Goal: Task Accomplishment & Management: Complete application form

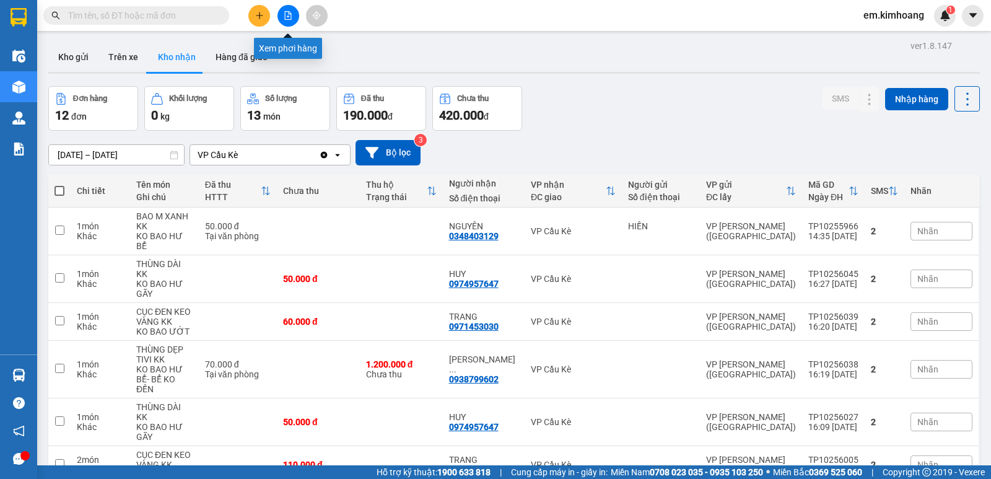
click at [286, 16] on icon "file-add" at bounding box center [288, 15] width 9 height 9
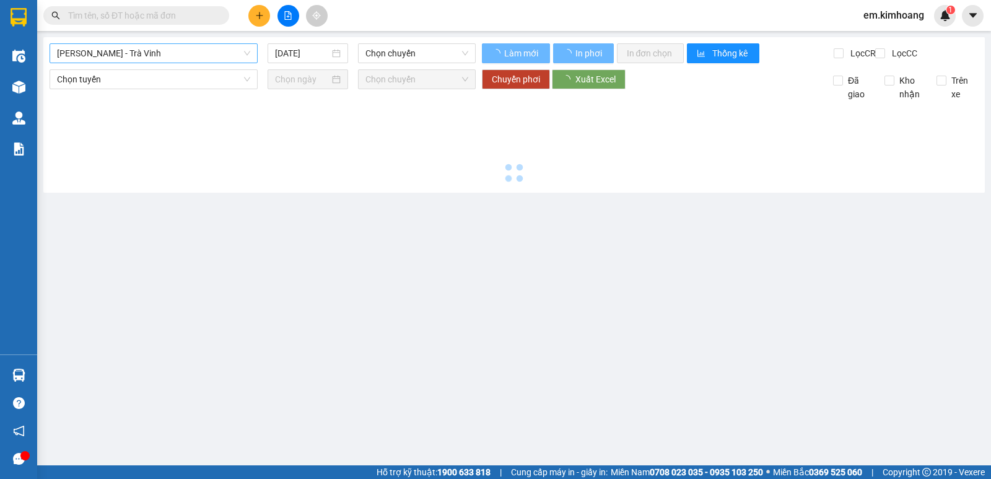
type input "[DATE]"
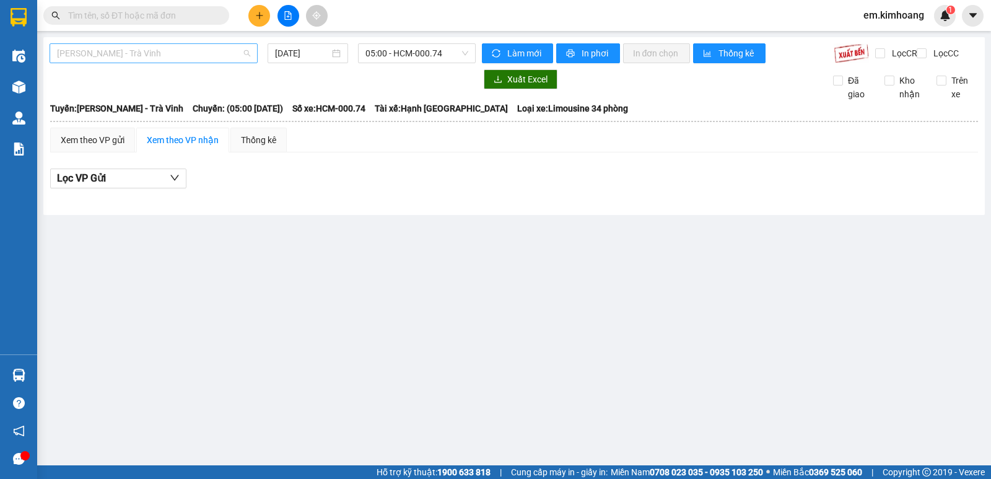
click at [183, 46] on span "[PERSON_NAME] - Trà Vinh" at bounding box center [153, 53] width 193 height 19
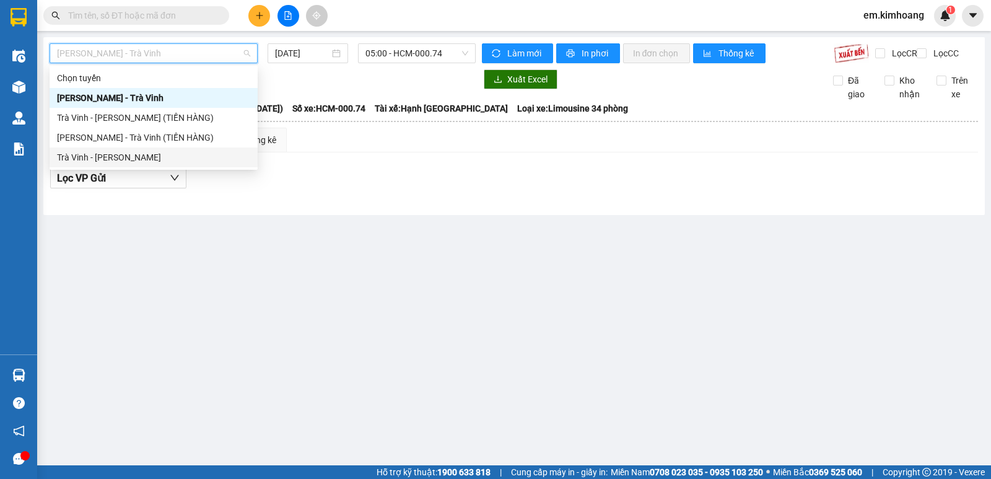
click at [203, 160] on div "Trà Vinh - [PERSON_NAME]" at bounding box center [153, 157] width 193 height 14
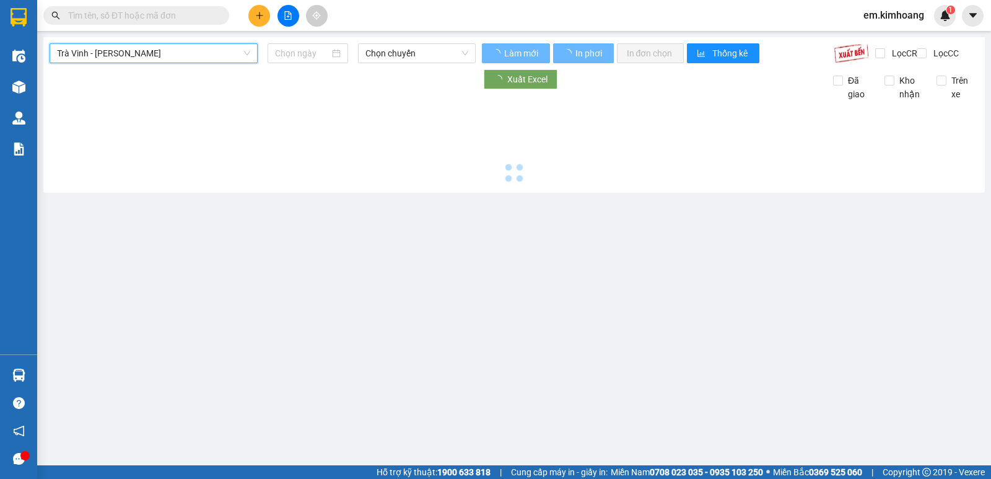
type input "[DATE]"
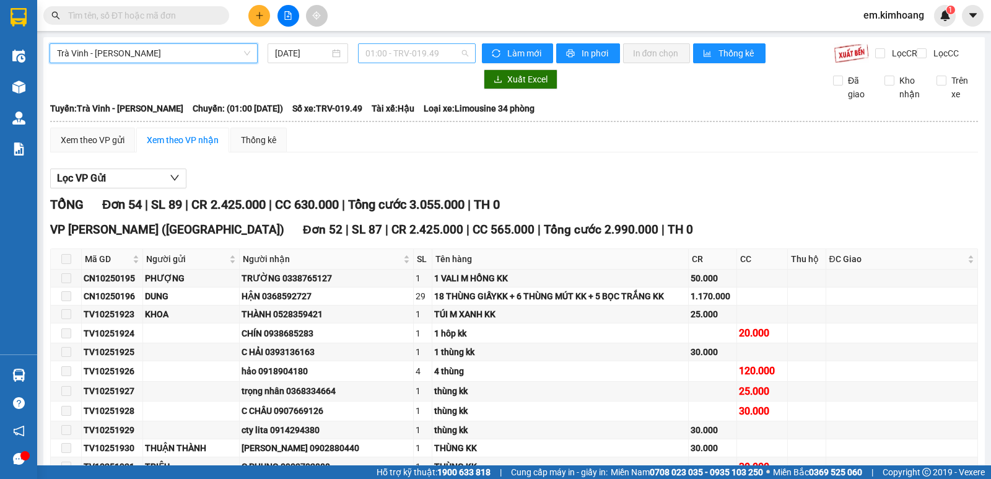
click at [400, 52] on span "01:00 - TRV-019.49" at bounding box center [416, 53] width 102 height 19
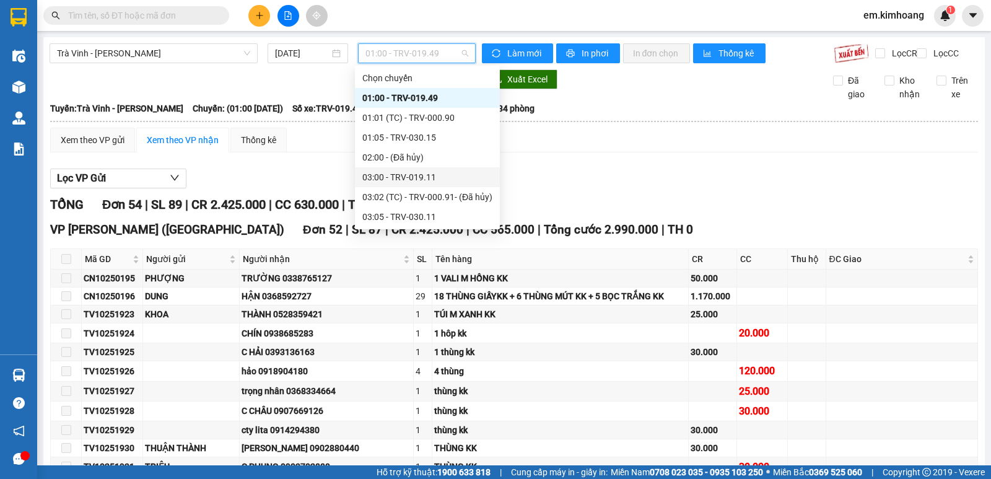
click at [402, 175] on div "03:00 - TRV-019.11" at bounding box center [427, 177] width 130 height 14
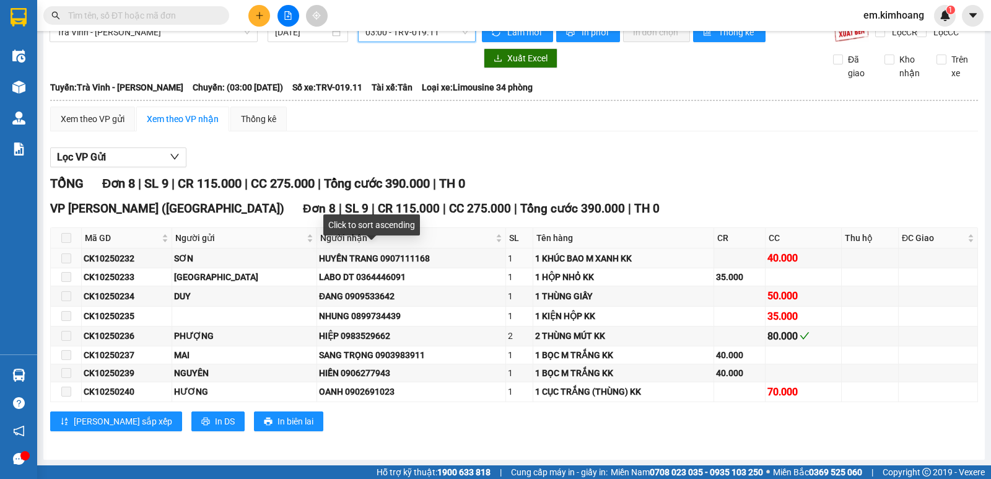
scroll to position [32, 0]
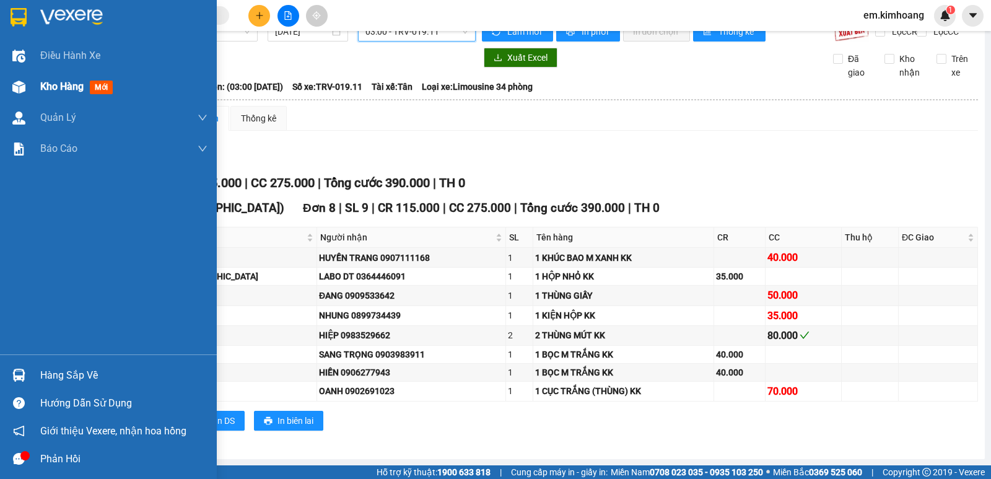
click at [65, 84] on span "Kho hàng" at bounding box center [61, 86] width 43 height 12
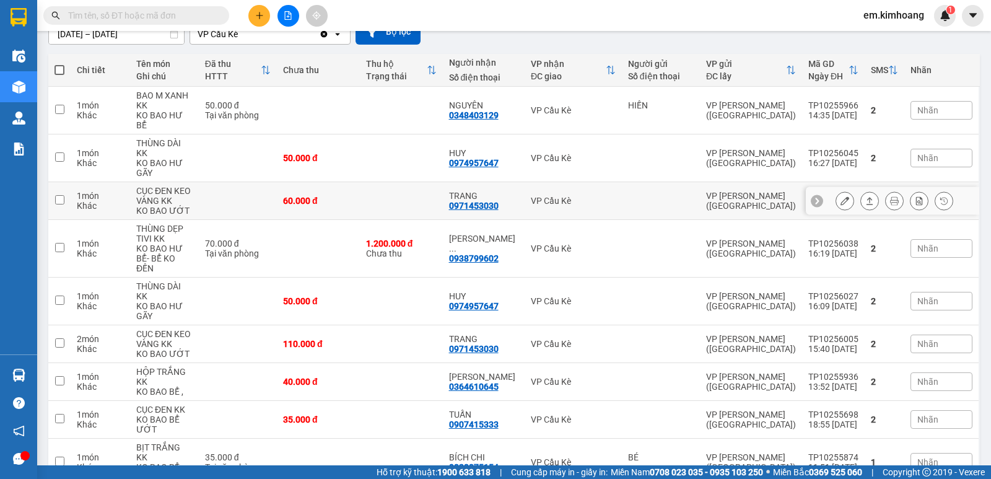
scroll to position [181, 0]
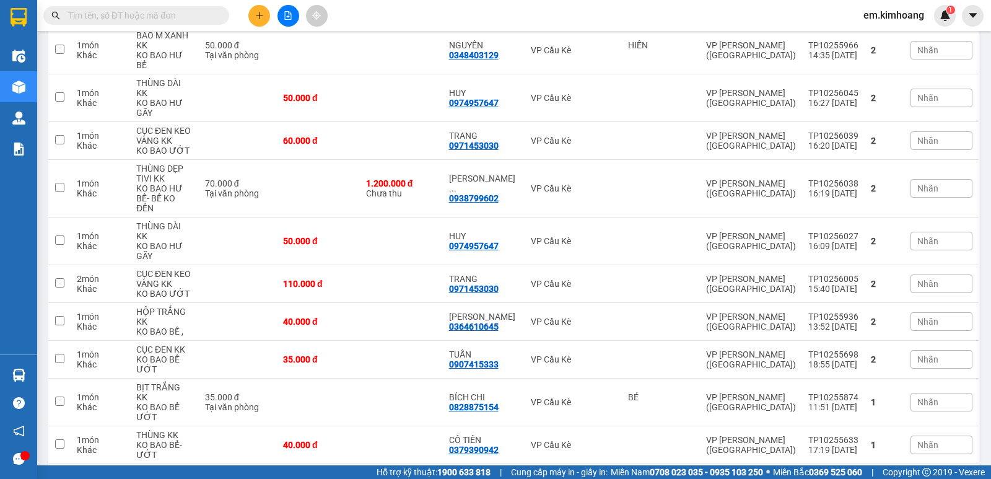
click at [931, 477] on div "10 / trang" at bounding box center [927, 483] width 38 height 12
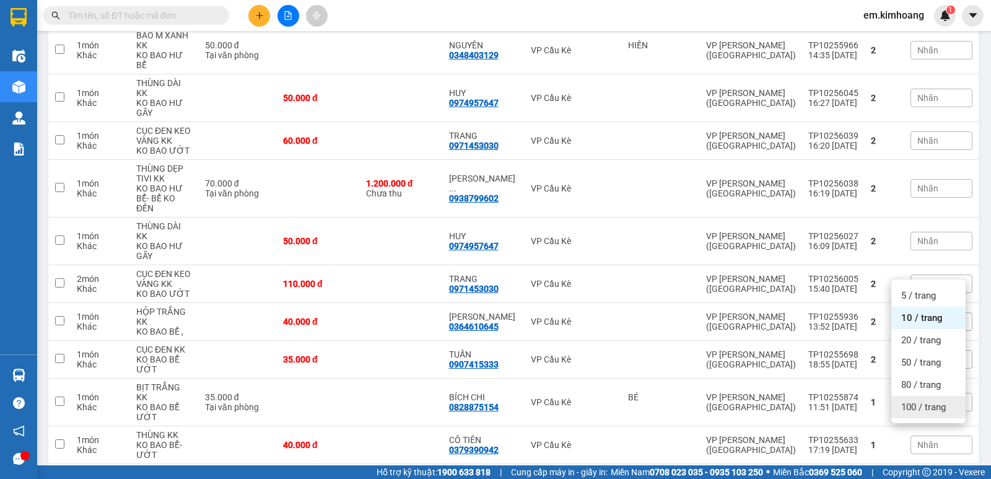
click at [925, 404] on span "100 / trang" at bounding box center [923, 407] width 45 height 12
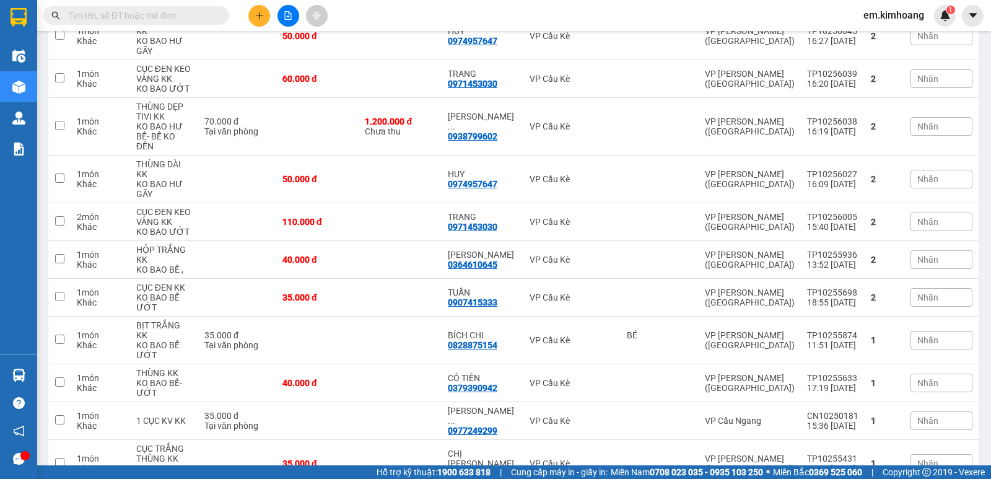
scroll to position [246, 0]
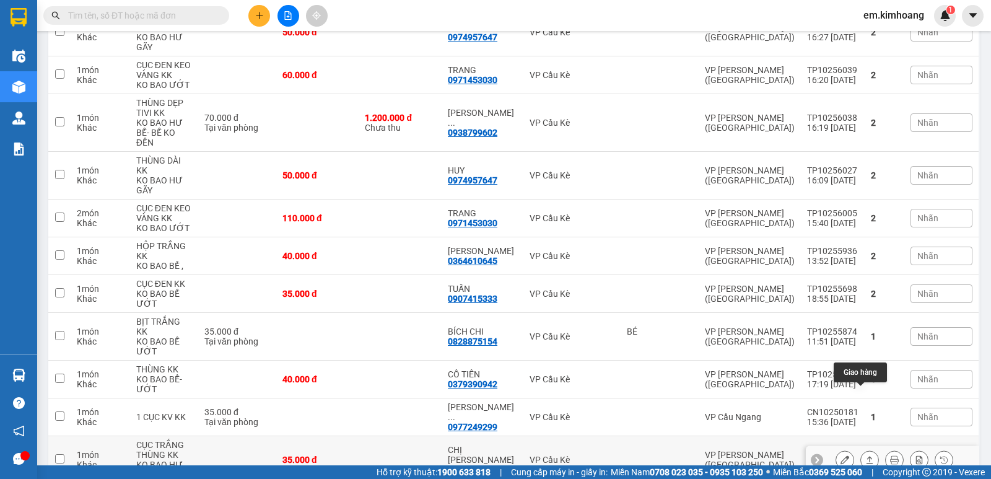
click at [865, 455] on icon at bounding box center [869, 459] width 9 height 9
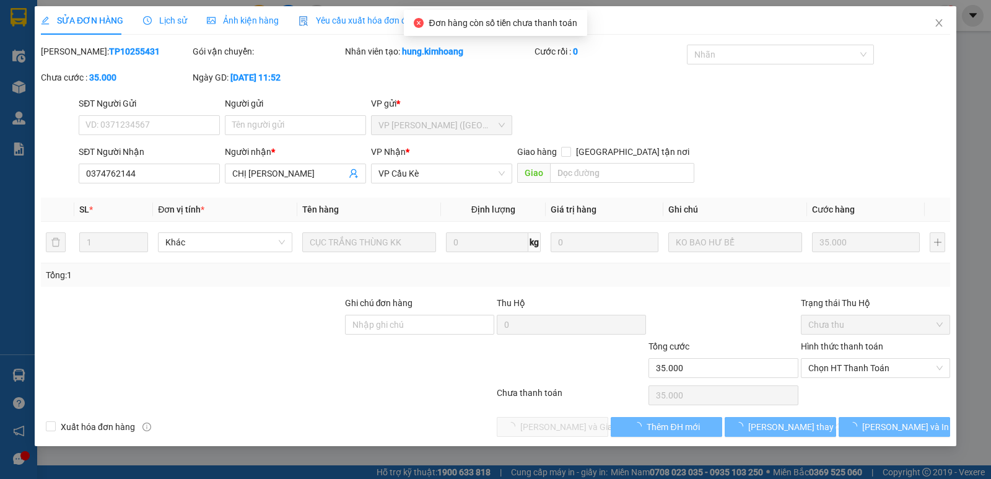
type input "0374762144"
type input "CHỊ [PERSON_NAME]"
type input "35.000"
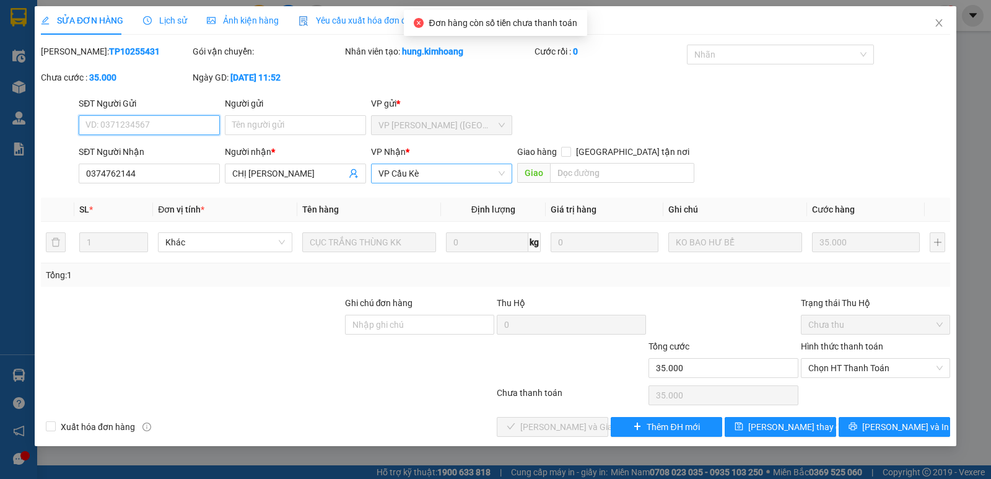
click at [503, 169] on span "VP Cầu Kè" at bounding box center [441, 173] width 126 height 19
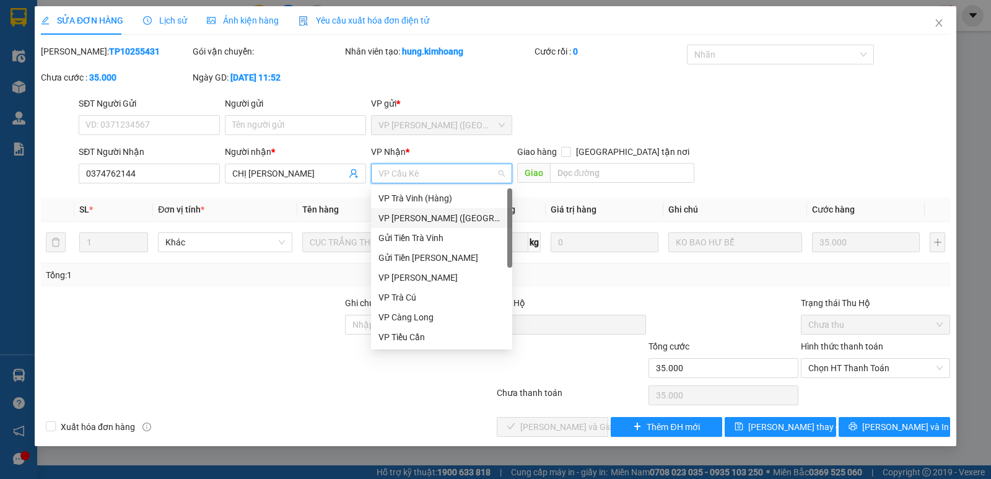
click at [471, 214] on div "VP [PERSON_NAME] ([GEOGRAPHIC_DATA])" at bounding box center [441, 218] width 126 height 14
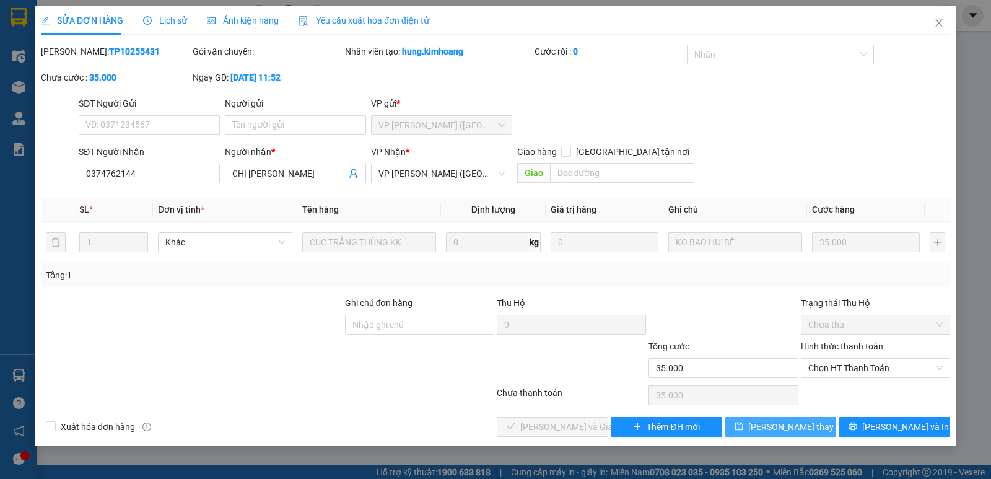
click at [761, 427] on button "[PERSON_NAME] thay đổi" at bounding box center [779, 427] width 111 height 20
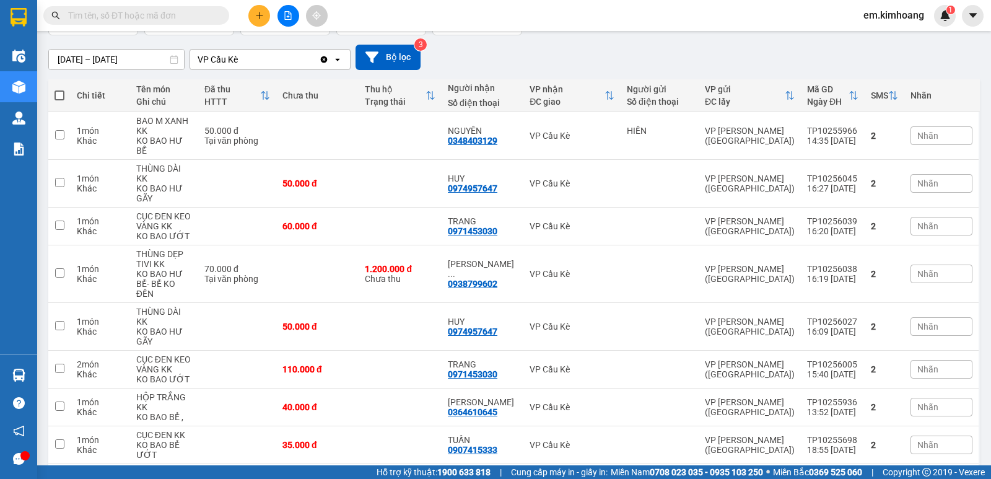
scroll to position [85, 0]
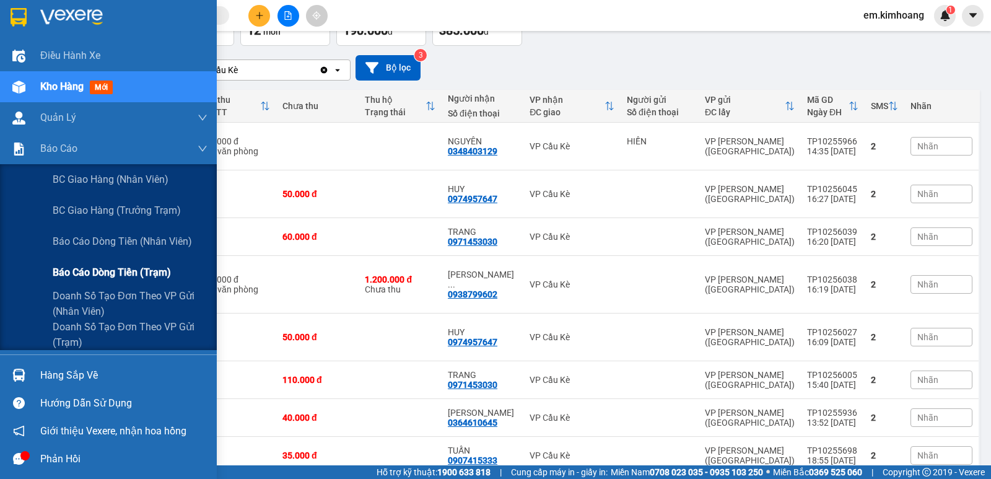
click at [61, 272] on span "Báo cáo dòng tiền (trạm)" at bounding box center [112, 271] width 118 height 15
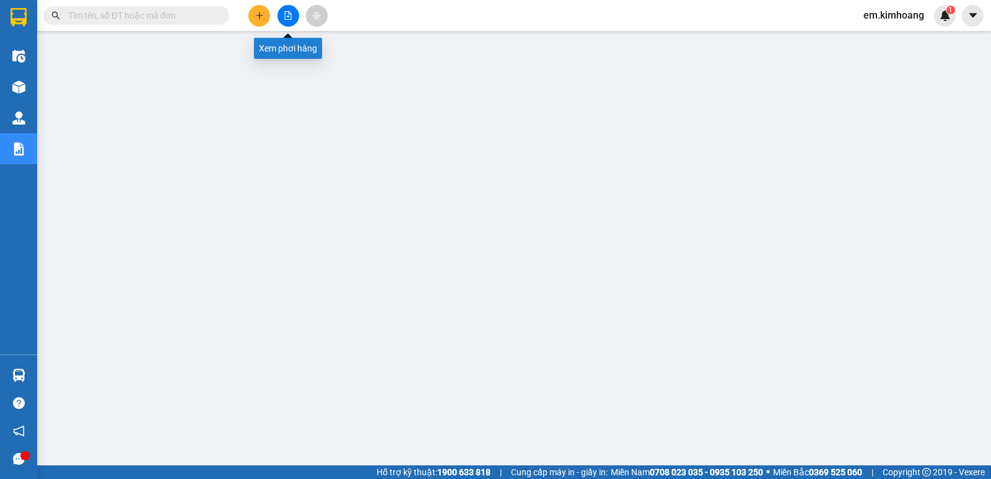
click at [284, 14] on icon "file-add" at bounding box center [288, 15] width 9 height 9
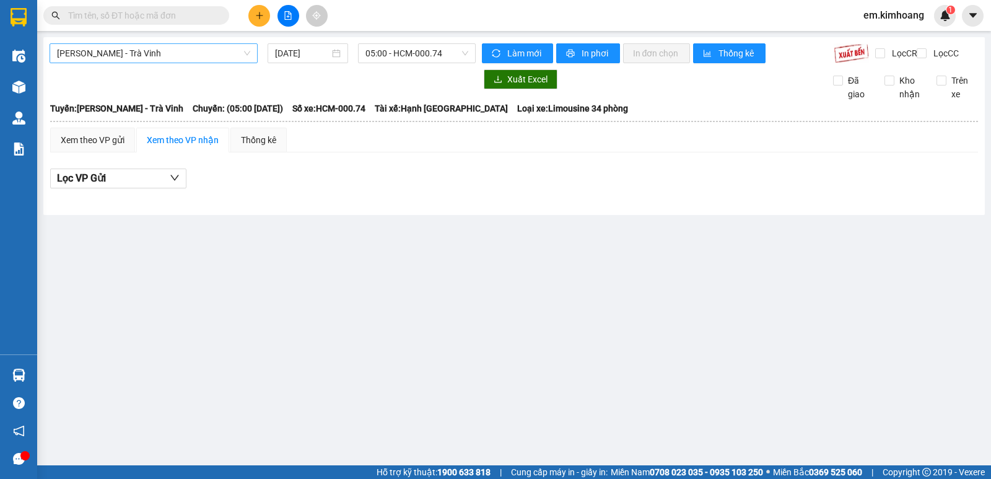
click at [205, 54] on span "[PERSON_NAME] - Trà Vinh" at bounding box center [153, 53] width 193 height 19
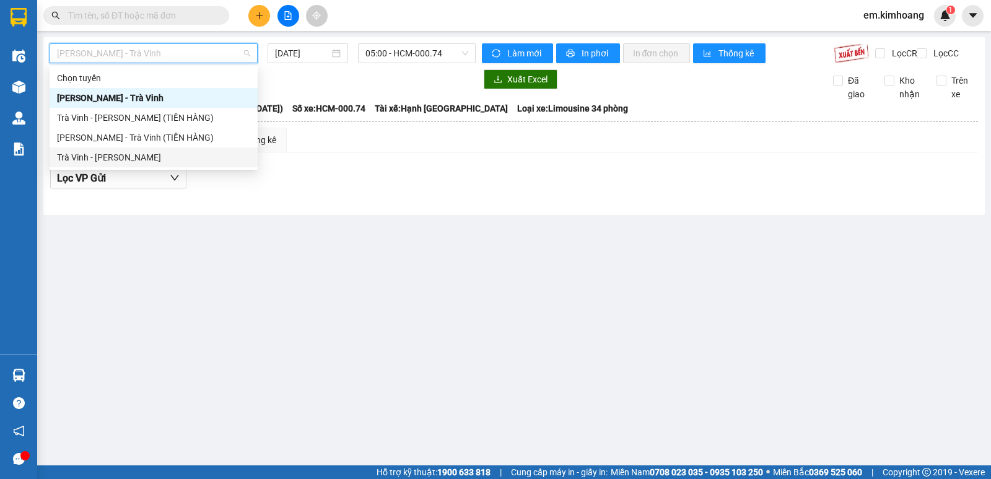
click at [204, 158] on div "Trà Vinh - [PERSON_NAME]" at bounding box center [153, 157] width 193 height 14
type input "[DATE]"
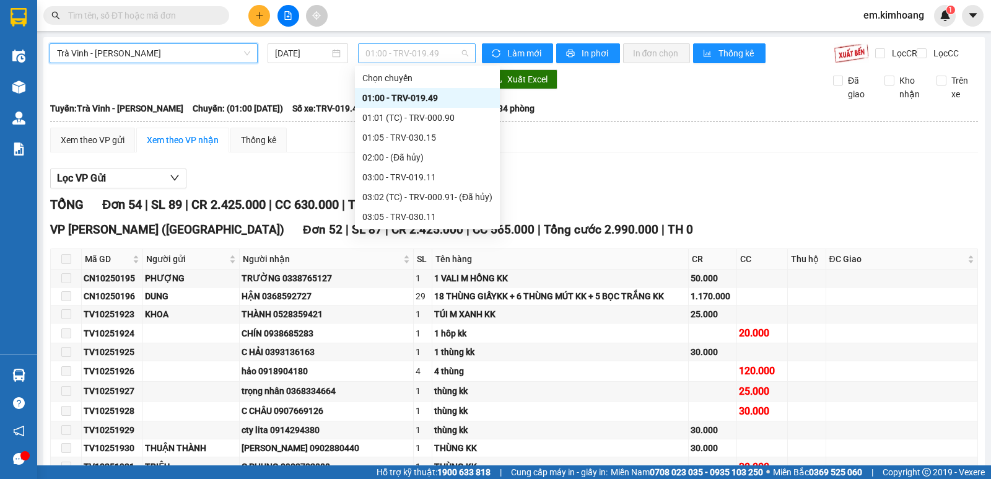
click at [397, 52] on span "01:00 - TRV-019.49" at bounding box center [416, 53] width 102 height 19
click at [445, 136] on div "01:05 - TRV-030.15" at bounding box center [427, 138] width 130 height 14
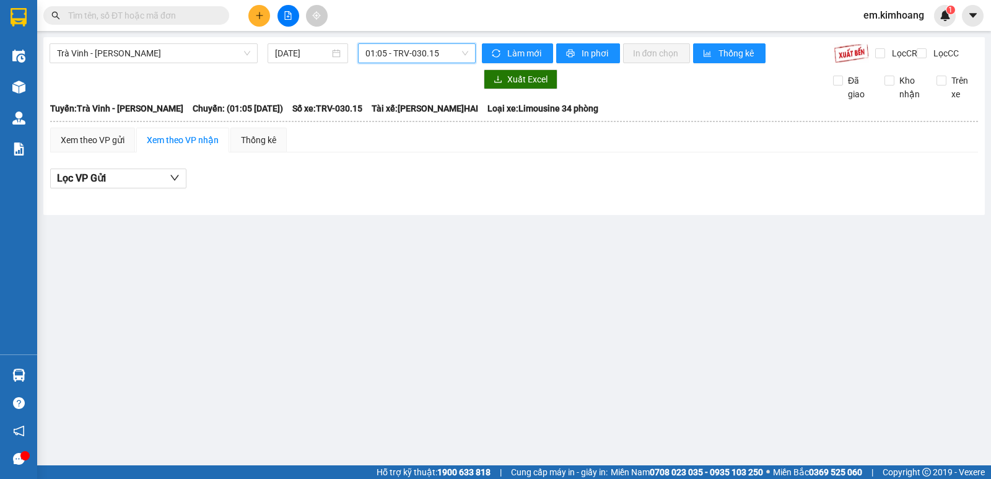
click at [420, 54] on span "01:05 - TRV-030.15" at bounding box center [416, 53] width 102 height 19
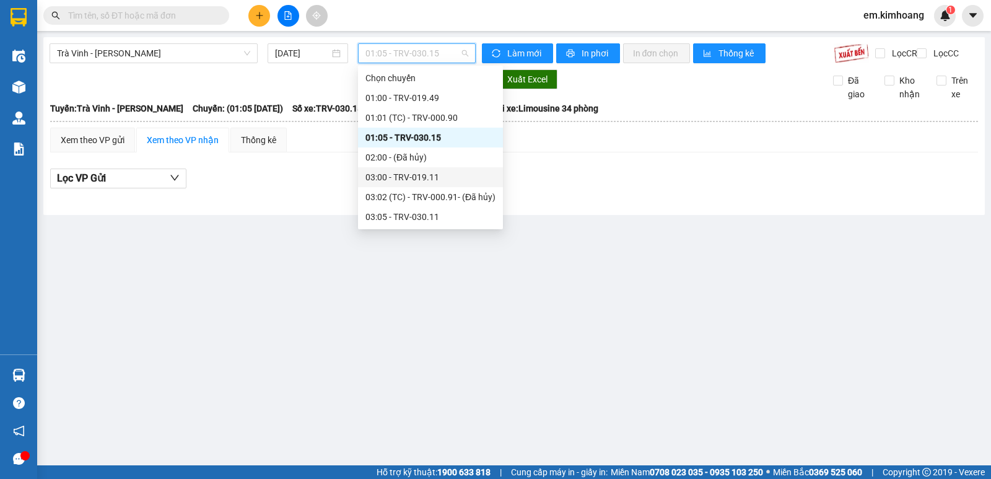
click at [440, 181] on div "03:00 - TRV-019.11" at bounding box center [430, 177] width 130 height 14
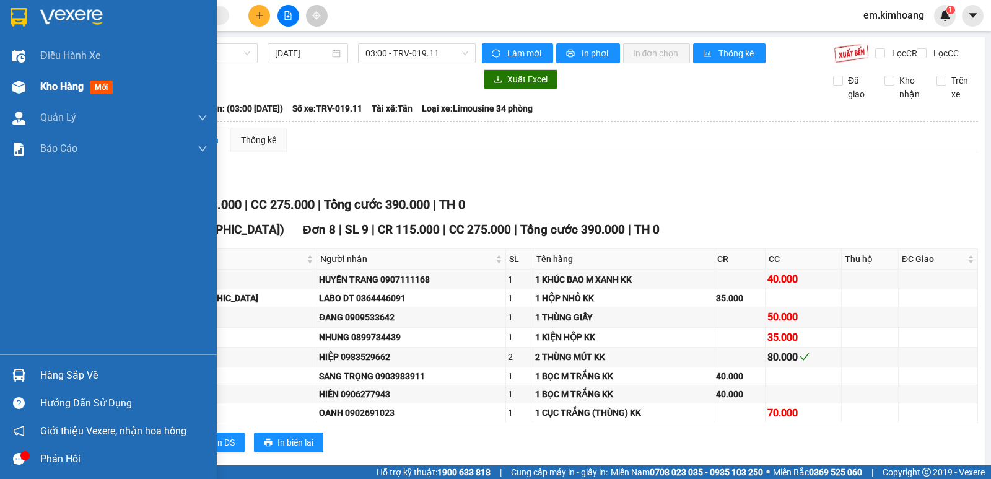
click at [48, 79] on div "Kho hàng mới" at bounding box center [78, 86] width 77 height 15
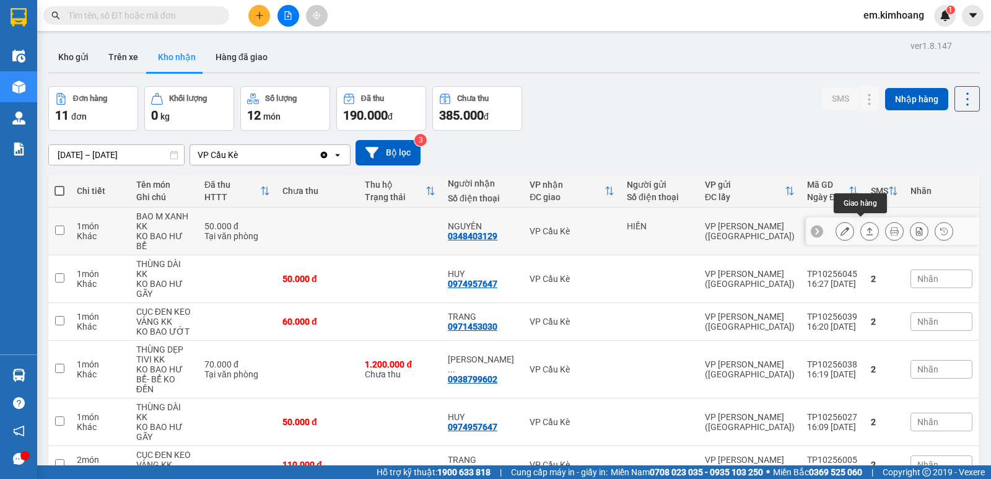
click at [861, 222] on button at bounding box center [869, 231] width 17 height 22
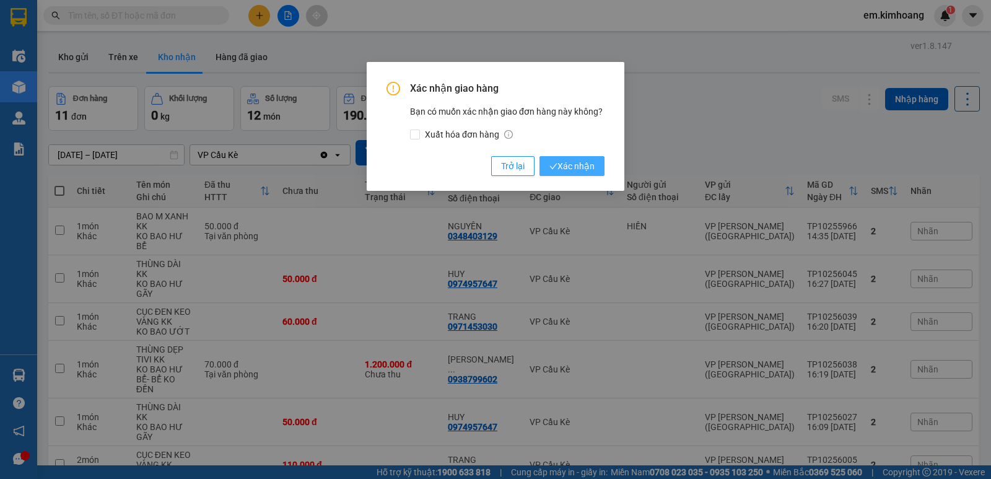
click at [557, 164] on icon "check" at bounding box center [553, 166] width 8 height 8
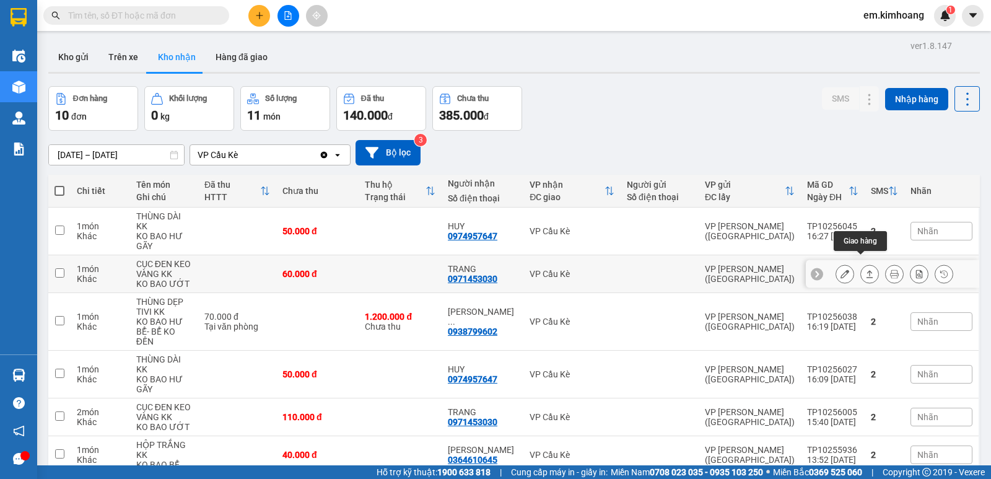
click at [866, 270] on icon at bounding box center [869, 273] width 7 height 7
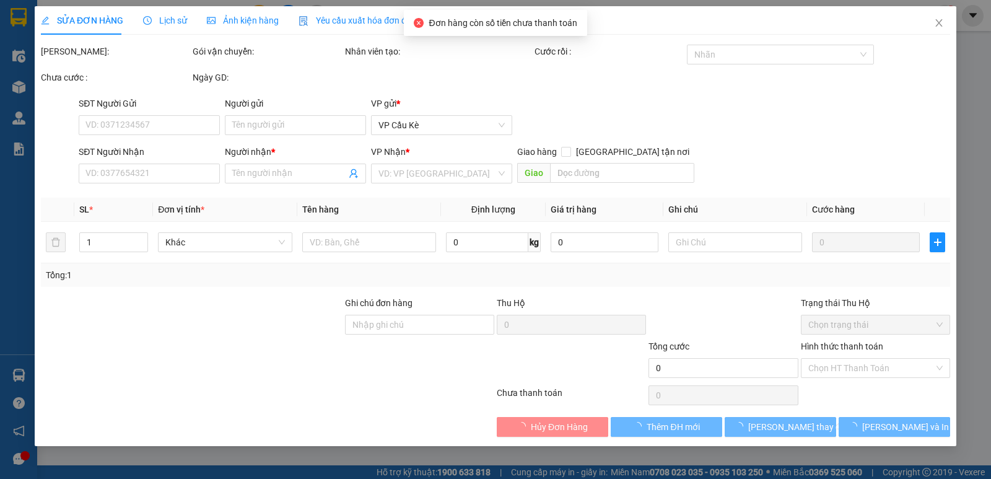
type input "0971453030"
type input "TRANG"
type input "60.000"
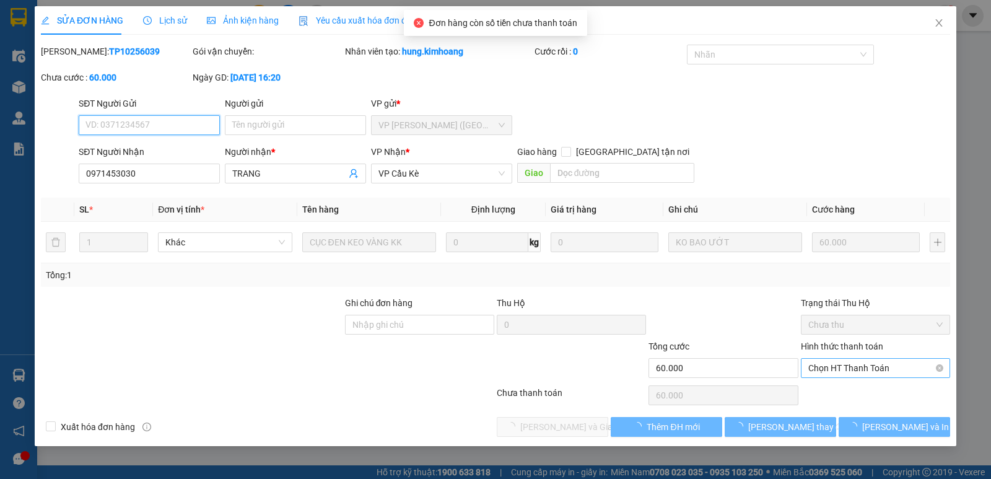
click at [856, 366] on span "Chọn HT Thanh Toán" at bounding box center [875, 367] width 134 height 19
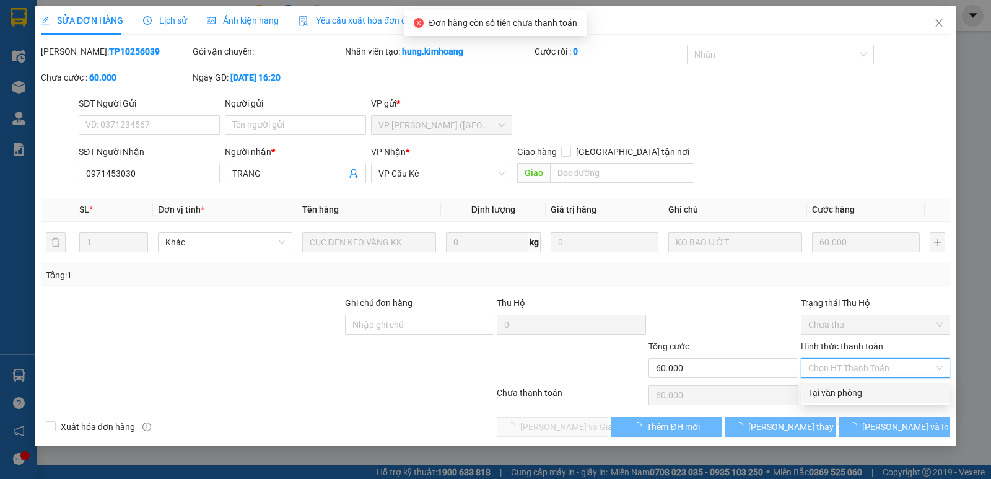
click at [869, 398] on div "Tại văn phòng" at bounding box center [875, 393] width 134 height 14
type input "0"
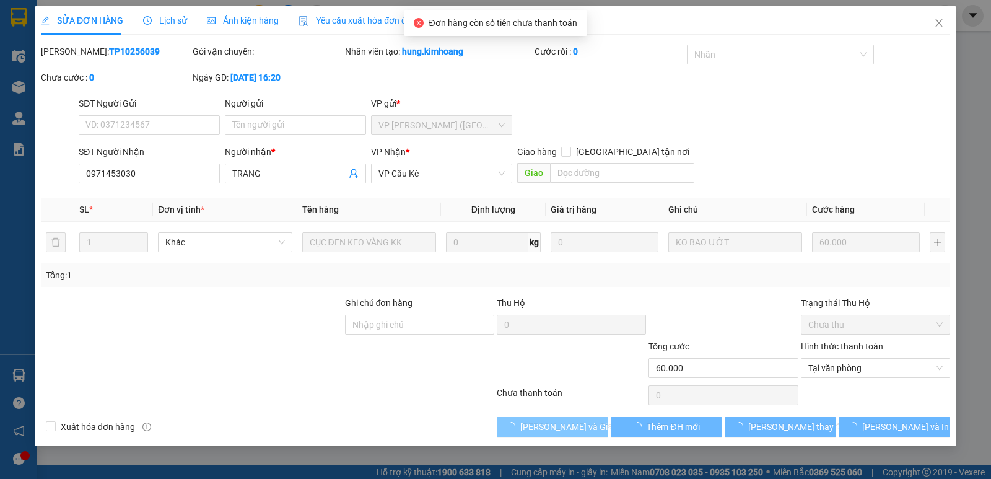
click at [557, 425] on span "[PERSON_NAME] và Giao hàng" at bounding box center [579, 427] width 119 height 14
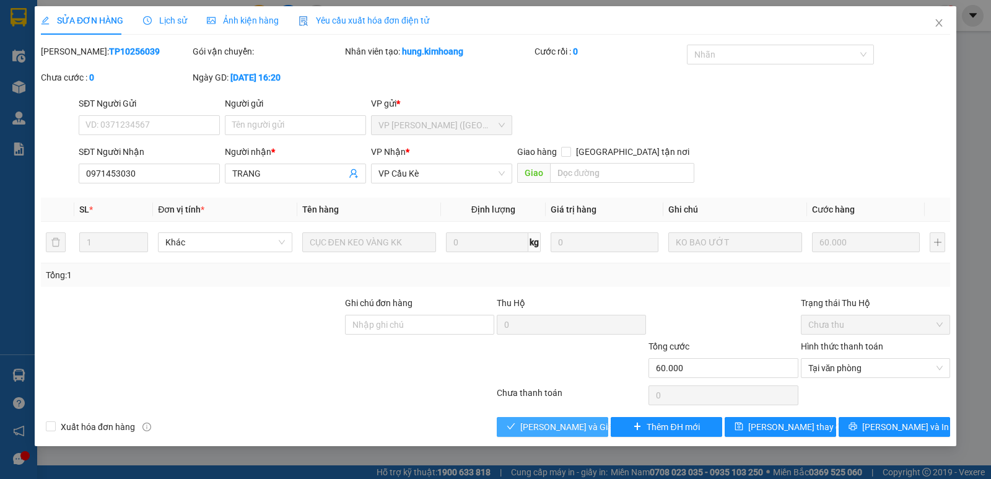
click at [557, 428] on span "[PERSON_NAME] và Giao hàng" at bounding box center [579, 427] width 119 height 14
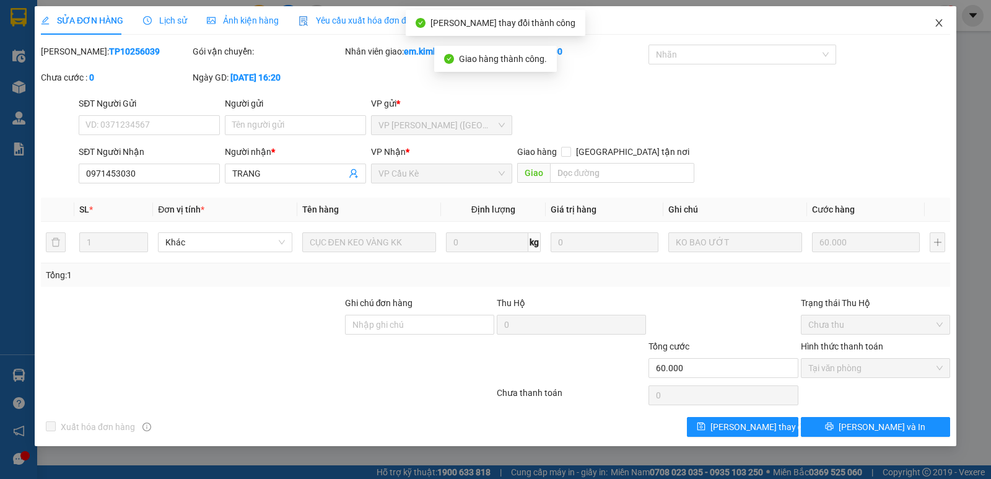
click at [940, 26] on icon "close" at bounding box center [939, 23] width 10 height 10
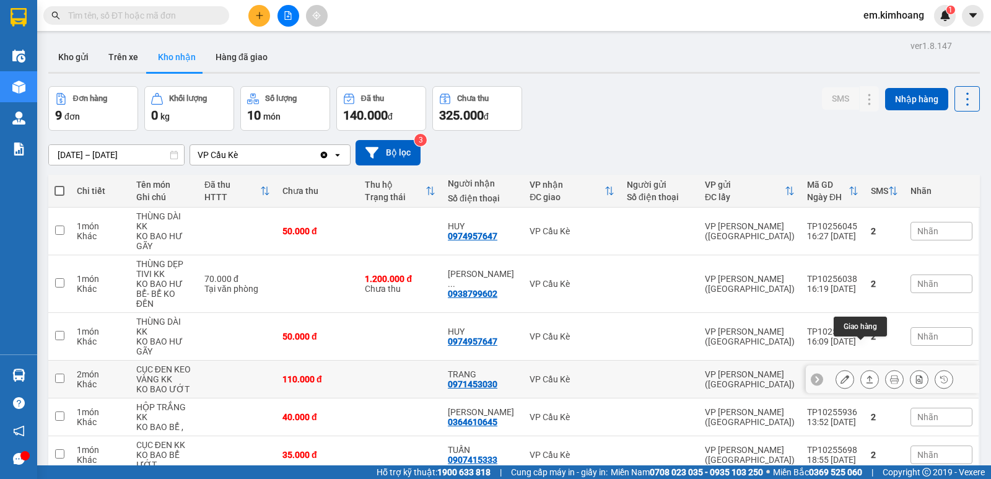
click at [865, 375] on icon at bounding box center [869, 379] width 9 height 9
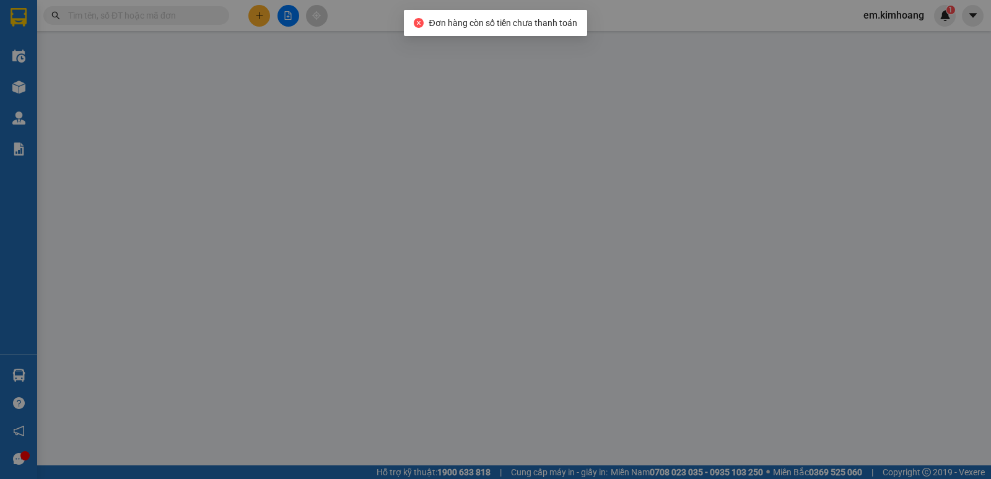
type input "0971453030"
type input "TRANG"
type input "110.000"
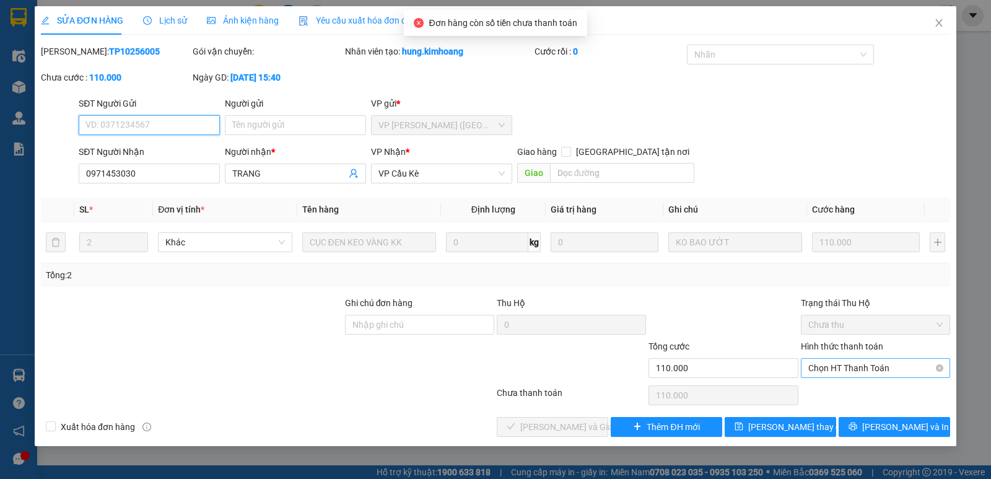
click at [849, 368] on span "Chọn HT Thanh Toán" at bounding box center [875, 367] width 134 height 19
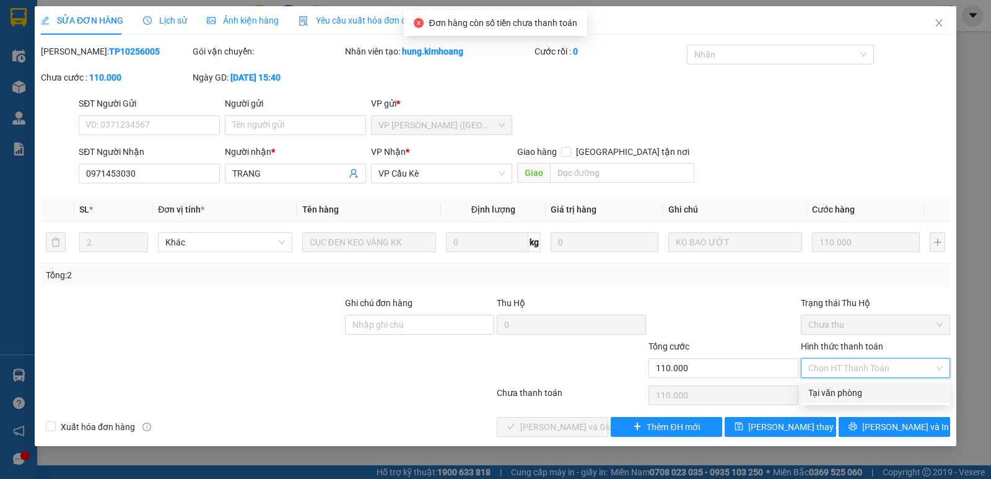
click at [849, 389] on div "Tại văn phòng" at bounding box center [875, 393] width 134 height 14
type input "0"
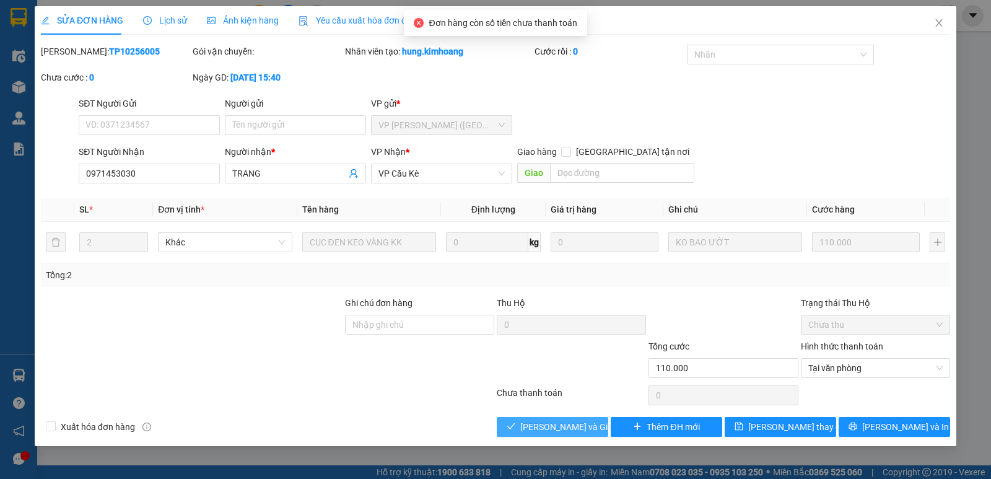
click at [555, 423] on span "[PERSON_NAME] và Giao hàng" at bounding box center [579, 427] width 119 height 14
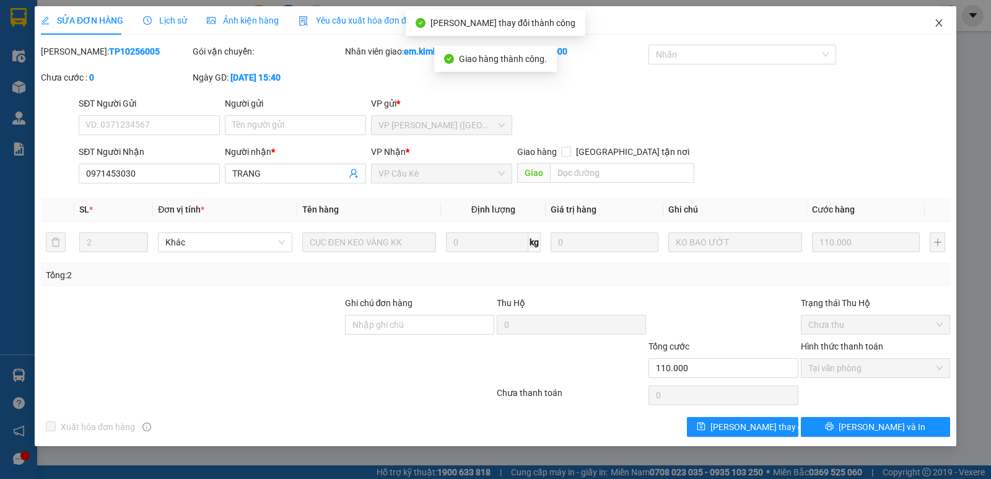
click at [938, 20] on icon "close" at bounding box center [939, 23] width 10 height 10
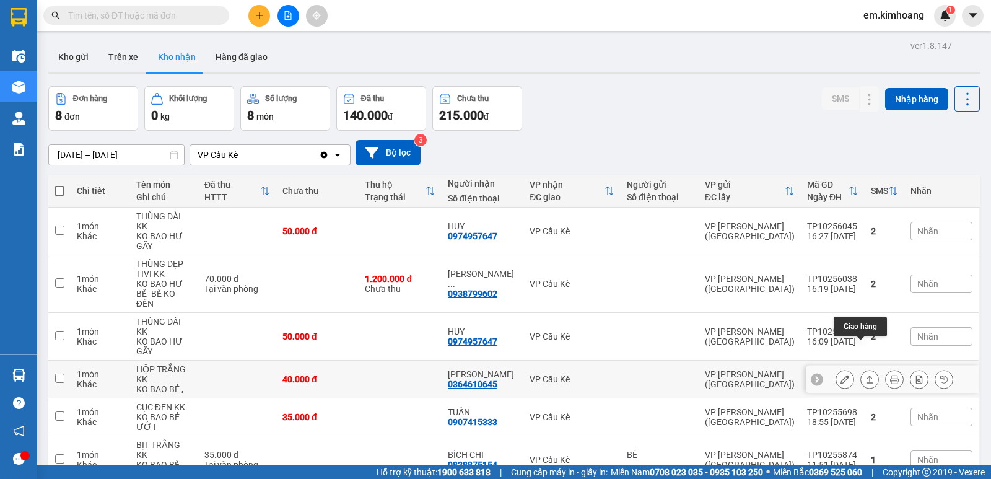
click at [865, 375] on icon at bounding box center [869, 379] width 9 height 9
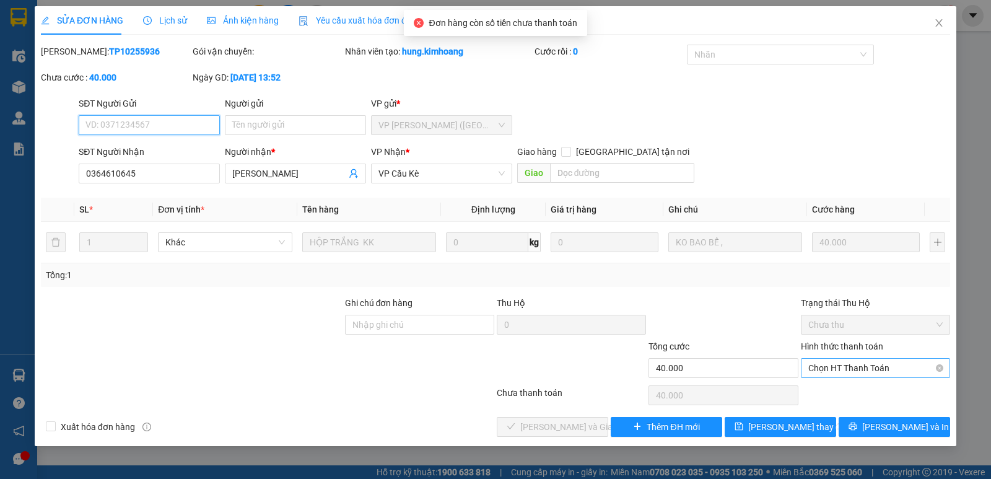
click at [856, 366] on span "Chọn HT Thanh Toán" at bounding box center [875, 367] width 134 height 19
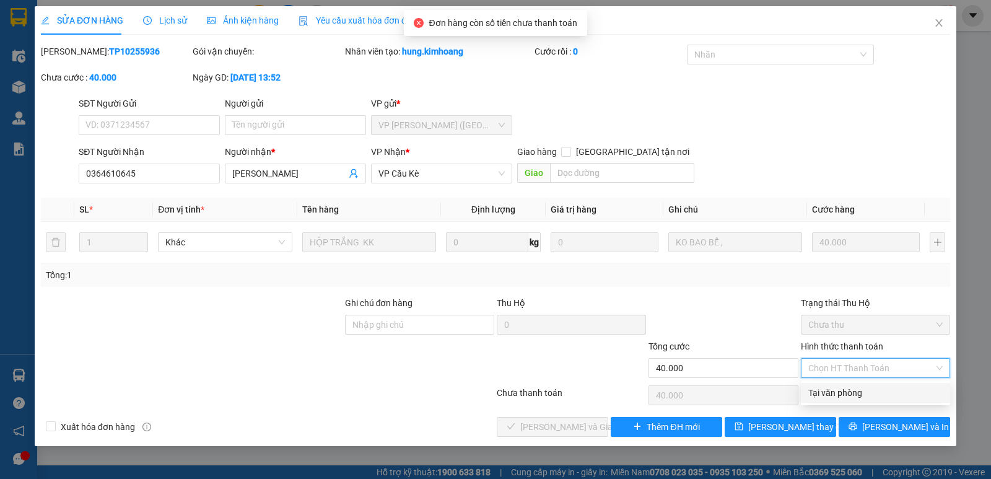
click at [854, 394] on div "Tại văn phòng" at bounding box center [875, 393] width 134 height 14
type input "0"
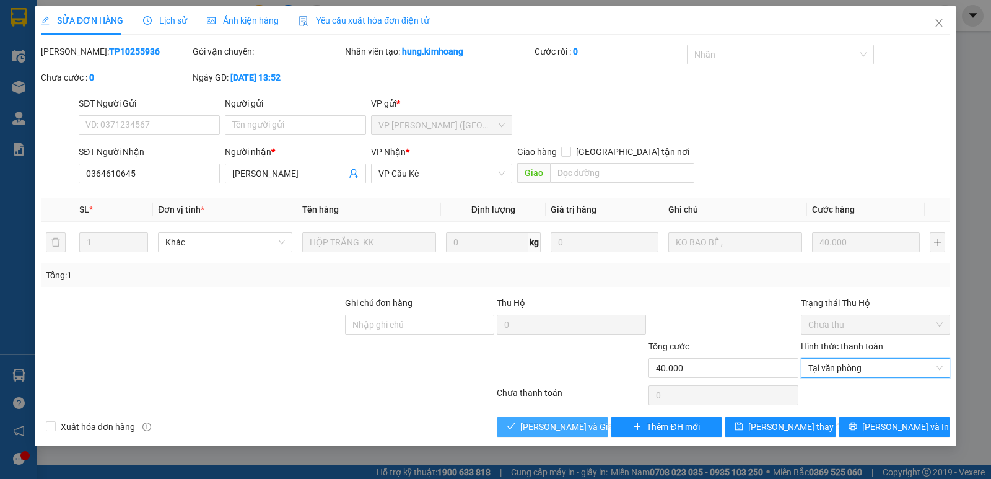
click at [581, 426] on span "[PERSON_NAME] và Giao hàng" at bounding box center [579, 427] width 119 height 14
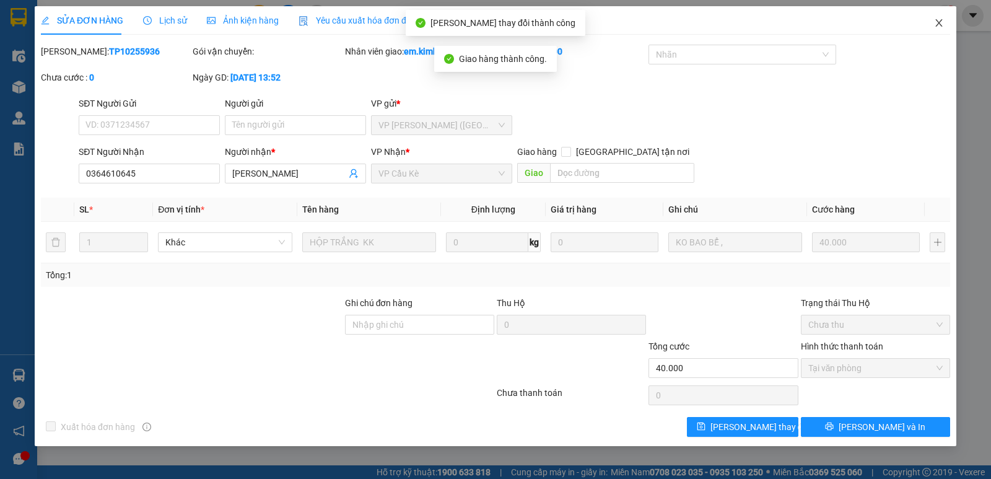
click at [934, 22] on icon "close" at bounding box center [939, 23] width 10 height 10
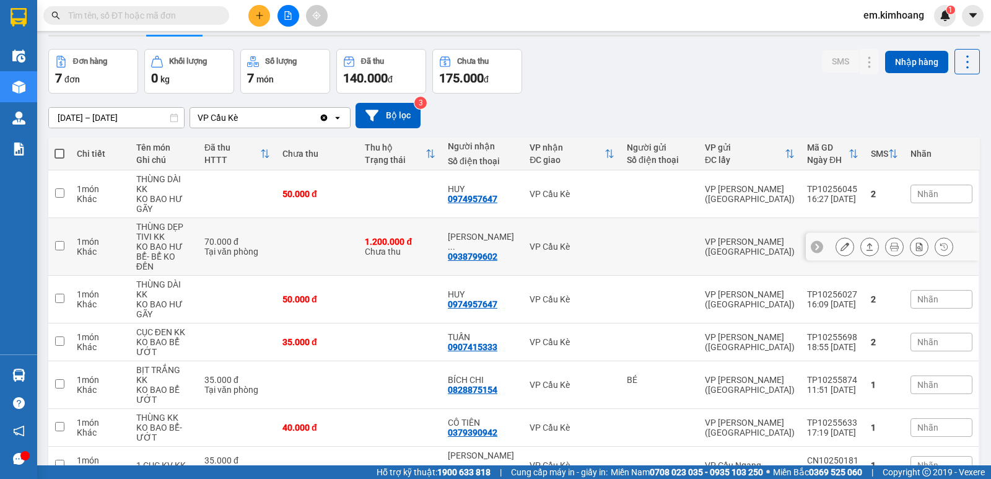
scroll to position [58, 0]
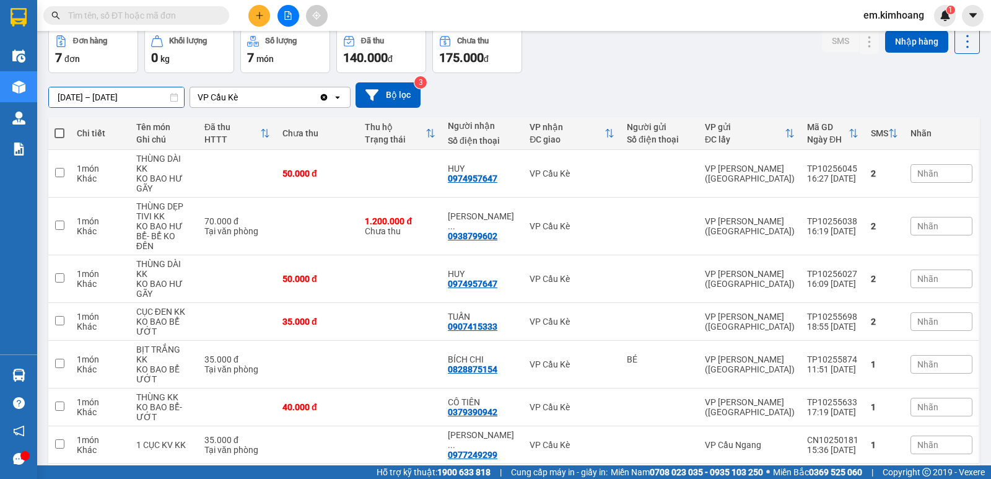
click at [100, 100] on input "[DATE] – [DATE]" at bounding box center [116, 97] width 135 height 20
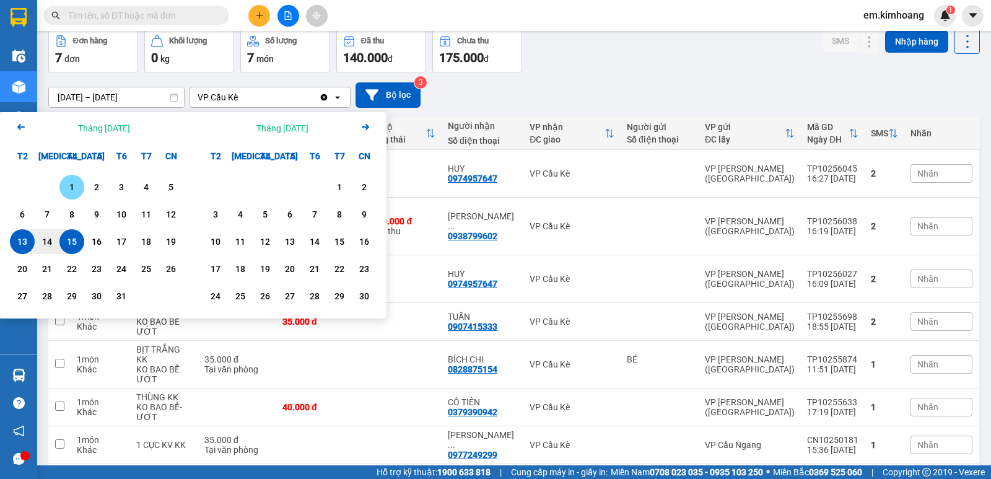
drag, startPoint x: 69, startPoint y: 178, endPoint x: 58, endPoint y: 226, distance: 49.1
click at [69, 180] on div "1" at bounding box center [71, 187] width 25 height 25
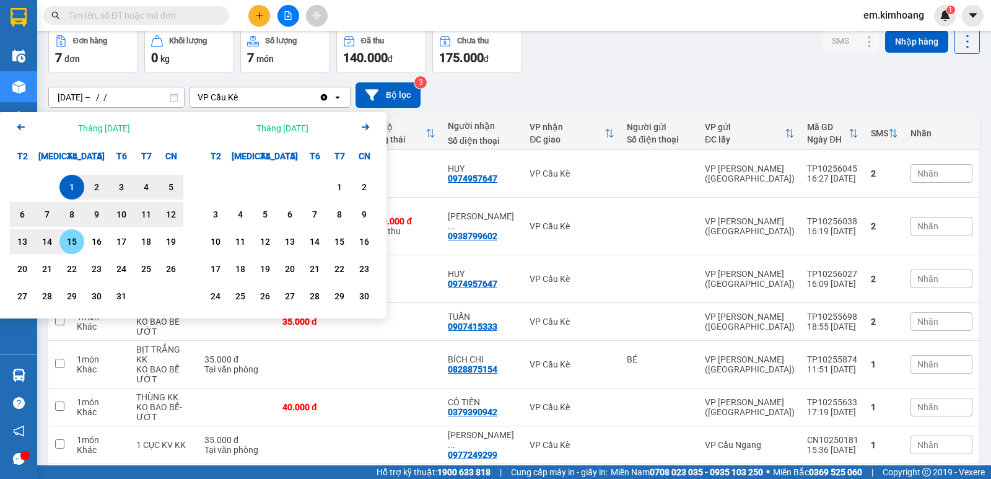
click at [71, 243] on div "15" at bounding box center [71, 241] width 17 height 15
type input "[DATE] – [DATE]"
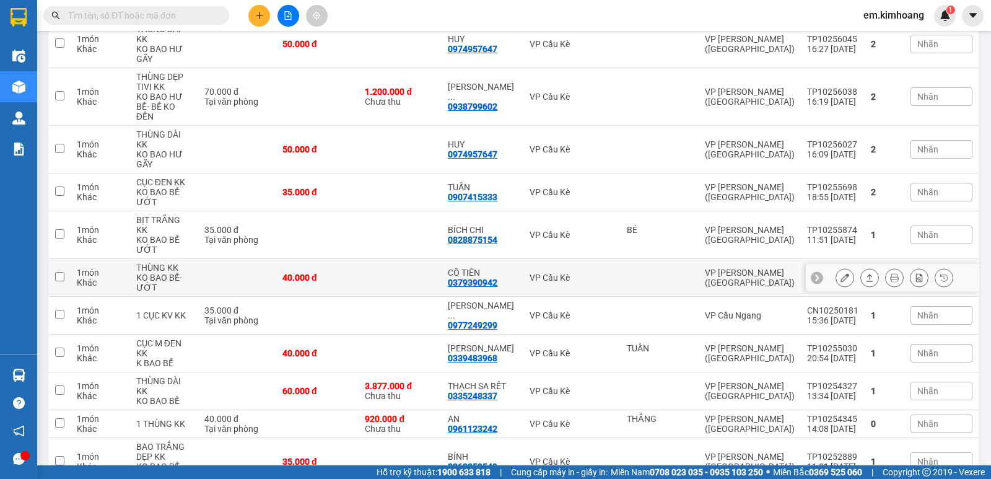
scroll to position [199, 0]
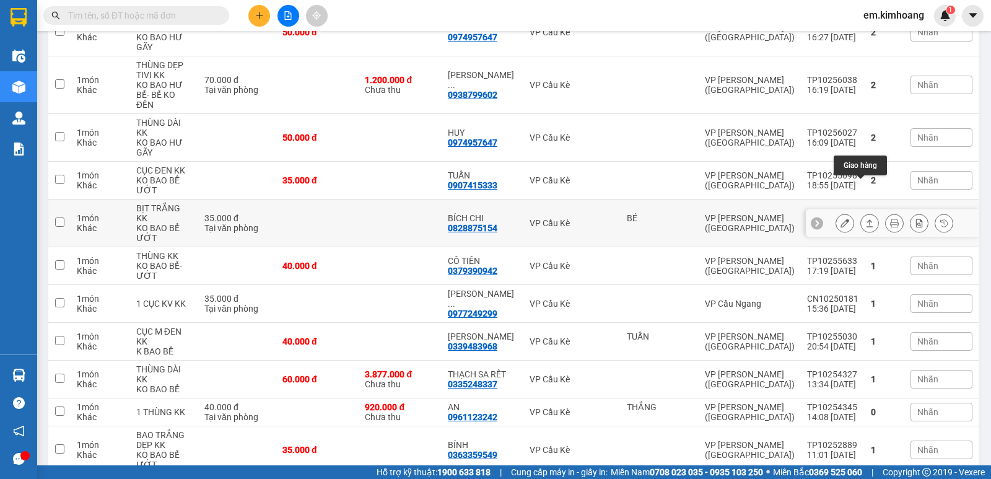
click at [865, 219] on icon at bounding box center [869, 223] width 9 height 9
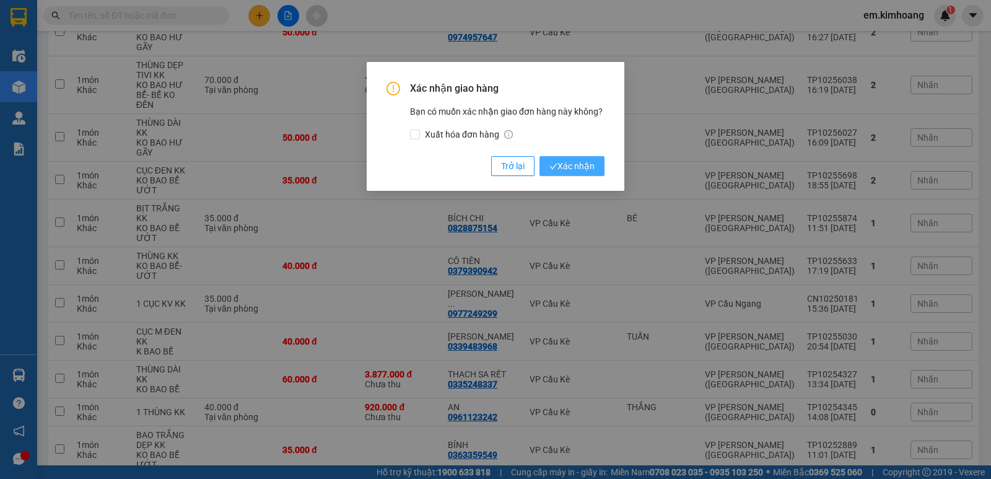
click at [584, 160] on span "Xác nhận" at bounding box center [571, 166] width 45 height 14
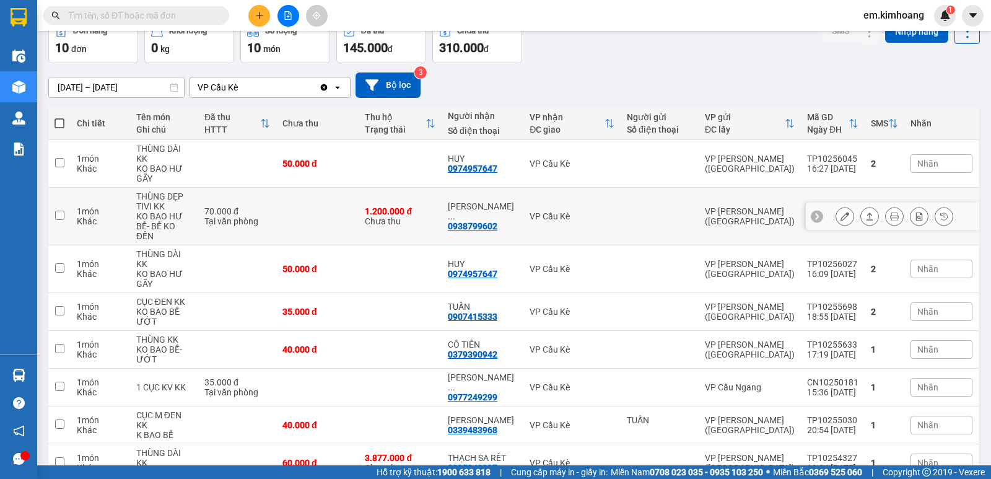
scroll to position [0, 0]
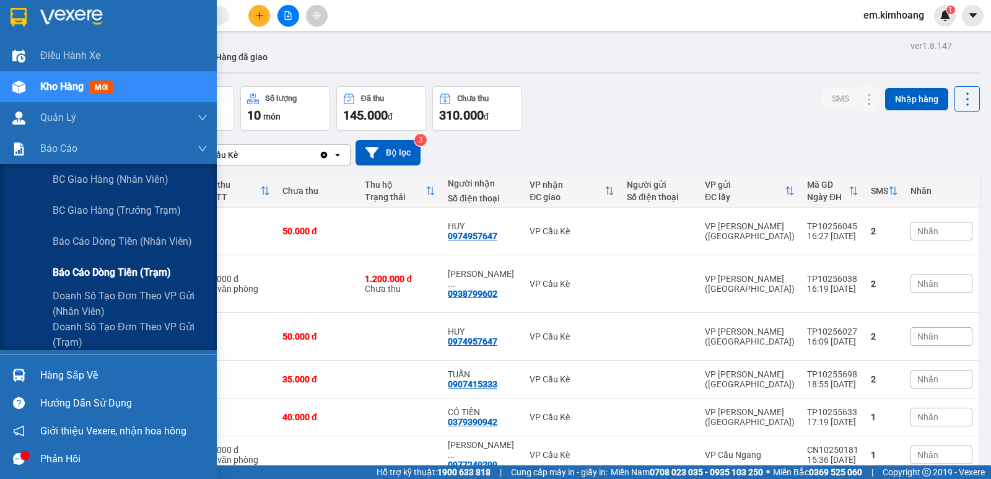
click at [95, 272] on span "Báo cáo dòng tiền (trạm)" at bounding box center [112, 271] width 118 height 15
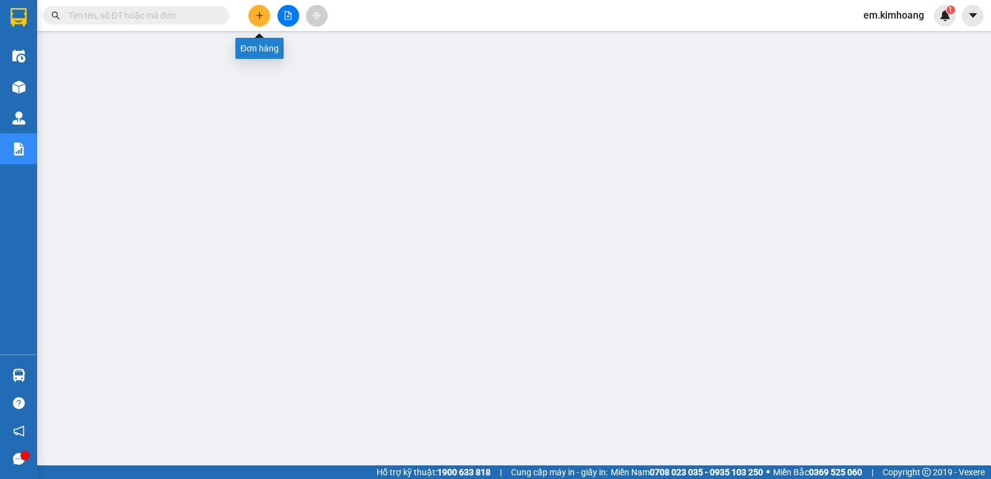
click at [263, 19] on icon "plus" at bounding box center [259, 15] width 9 height 9
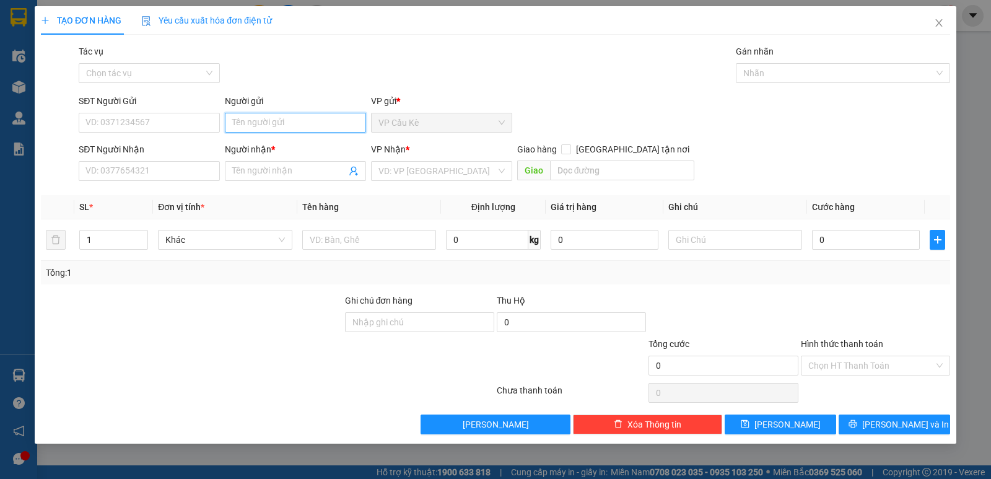
click at [291, 119] on input "Người gửi" at bounding box center [295, 123] width 141 height 20
type input "THUỶ"
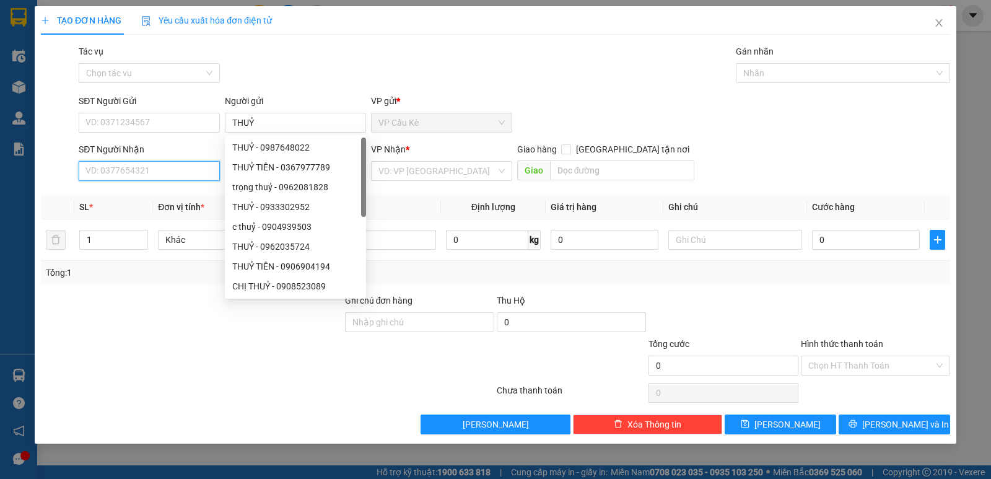
click at [195, 175] on input "SĐT Người Nhận" at bounding box center [149, 171] width 141 height 20
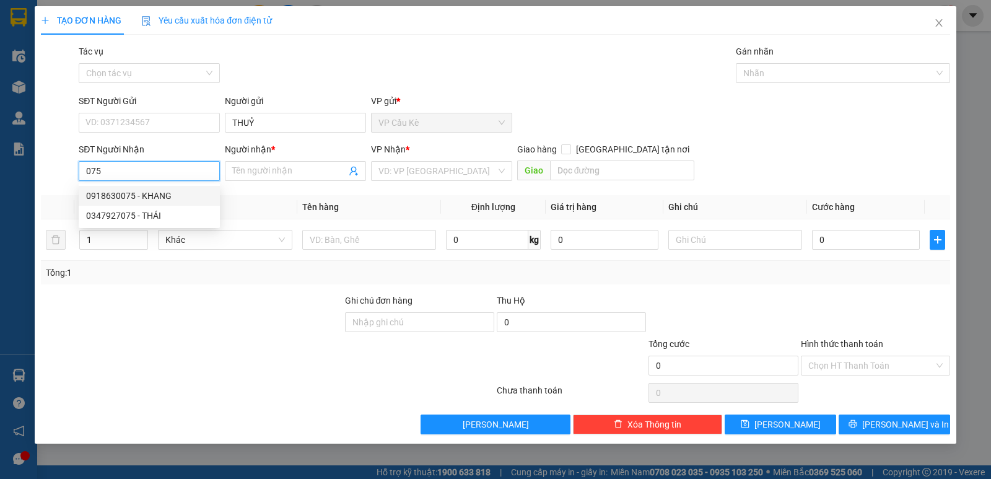
click at [173, 191] on div "0918630075 - KHANG" at bounding box center [149, 196] width 126 height 14
type input "0918630075"
type input "KHANG"
type input "50.000"
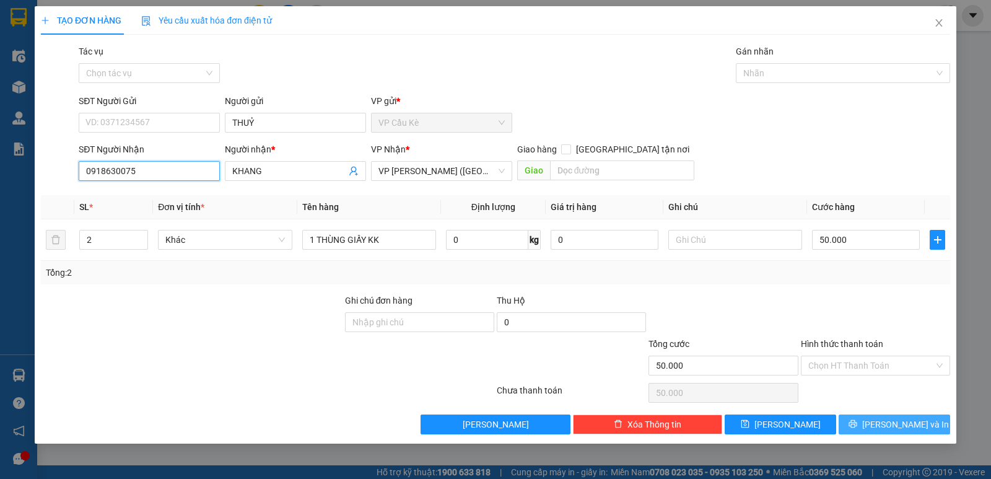
type input "0918630075"
click at [884, 427] on span "[PERSON_NAME] và In" at bounding box center [905, 424] width 87 height 14
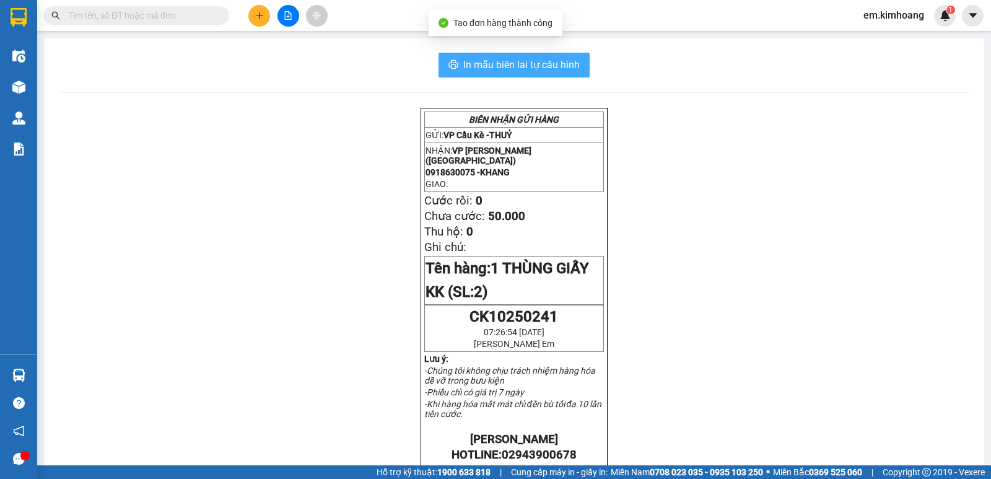
click at [454, 56] on button "In mẫu biên lai tự cấu hình" at bounding box center [513, 65] width 151 height 25
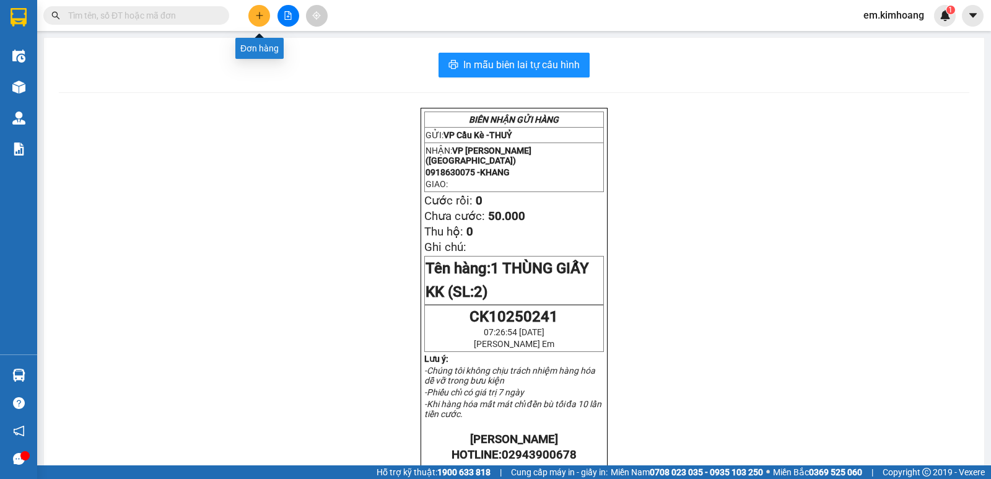
click at [259, 10] on button at bounding box center [259, 16] width 22 height 22
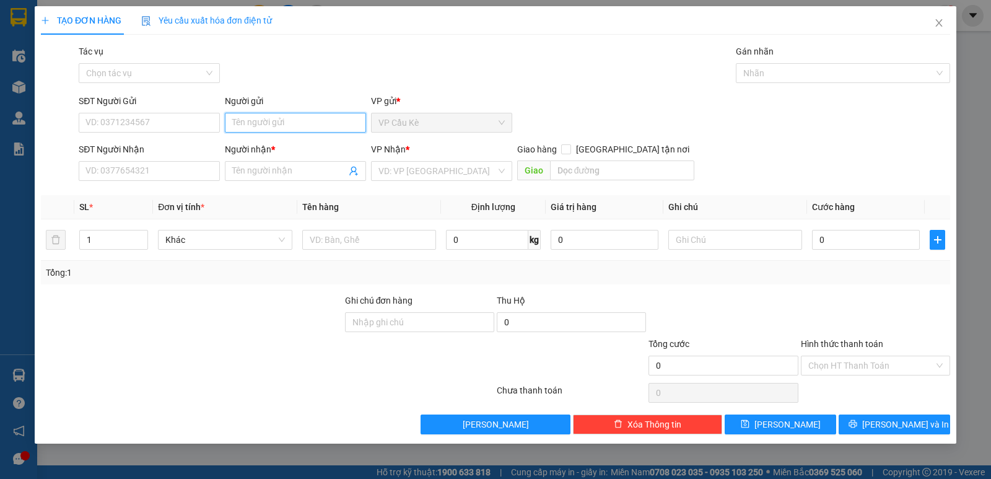
click at [291, 126] on input "Người gửi" at bounding box center [295, 123] width 141 height 20
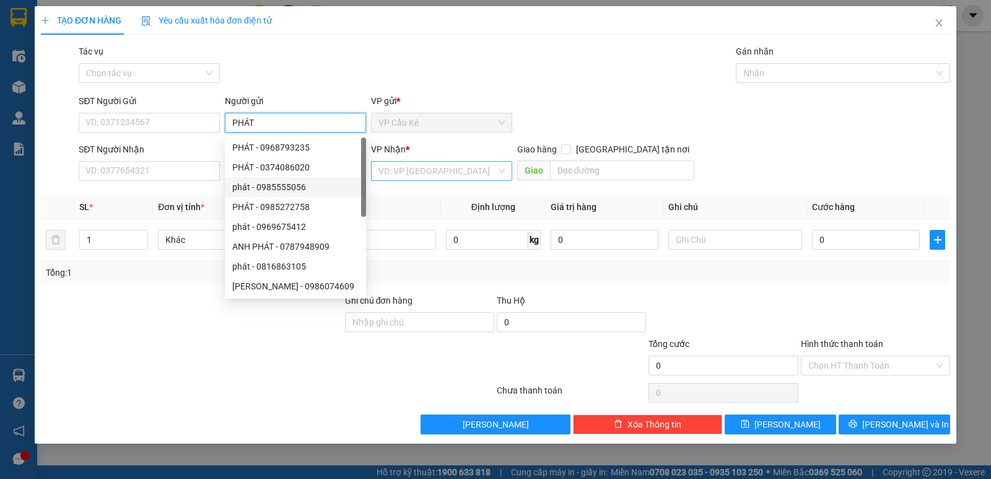
type input "PHÁT"
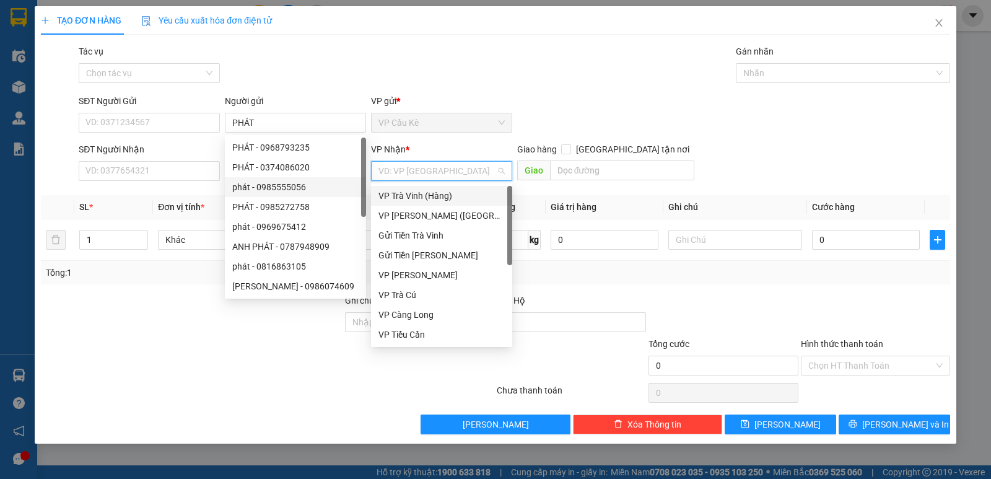
drag, startPoint x: 411, startPoint y: 176, endPoint x: 428, endPoint y: 185, distance: 19.7
click at [411, 176] on input "search" at bounding box center [437, 171] width 118 height 19
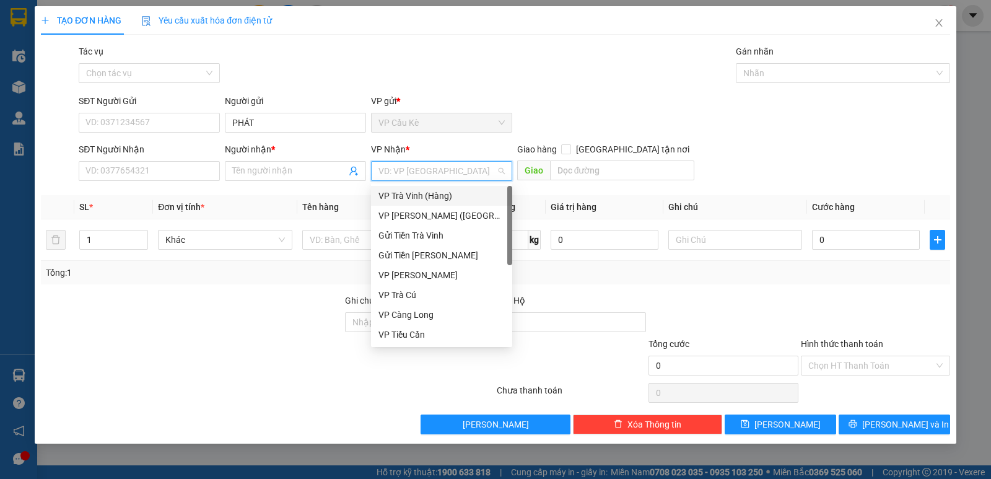
drag, startPoint x: 446, startPoint y: 194, endPoint x: 355, endPoint y: 178, distance: 92.4
click at [443, 194] on div "VP Trà Vinh (Hàng)" at bounding box center [441, 196] width 126 height 14
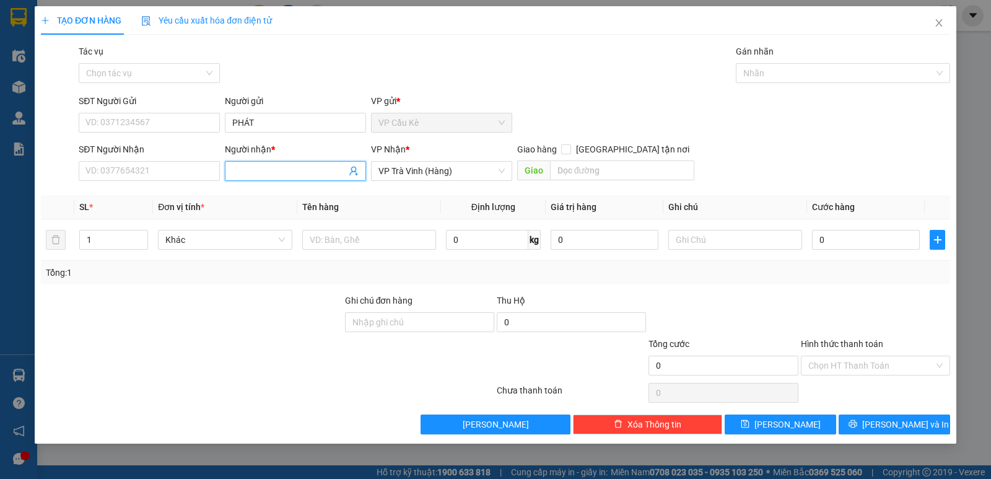
click at [324, 170] on input "Người nhận *" at bounding box center [289, 171] width 114 height 14
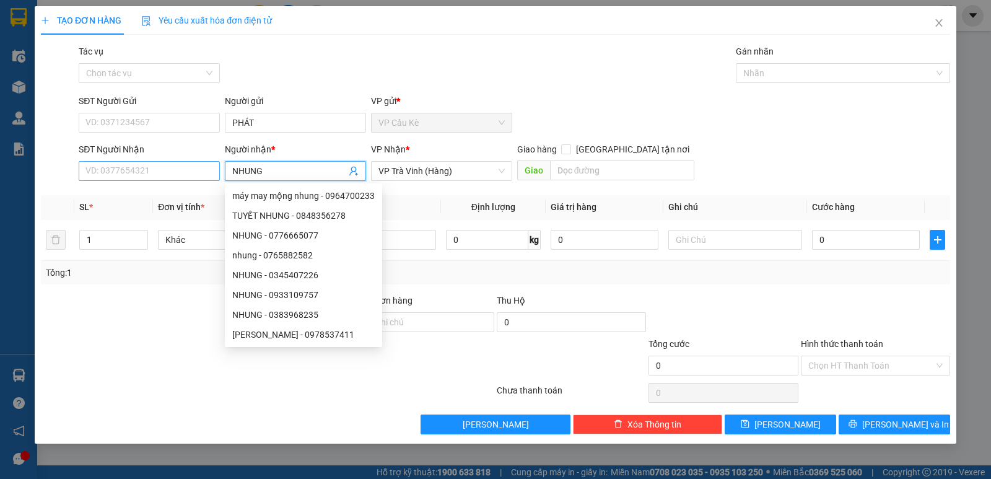
type input "NHUNG"
click at [150, 172] on input "SĐT Người Nhận" at bounding box center [149, 171] width 141 height 20
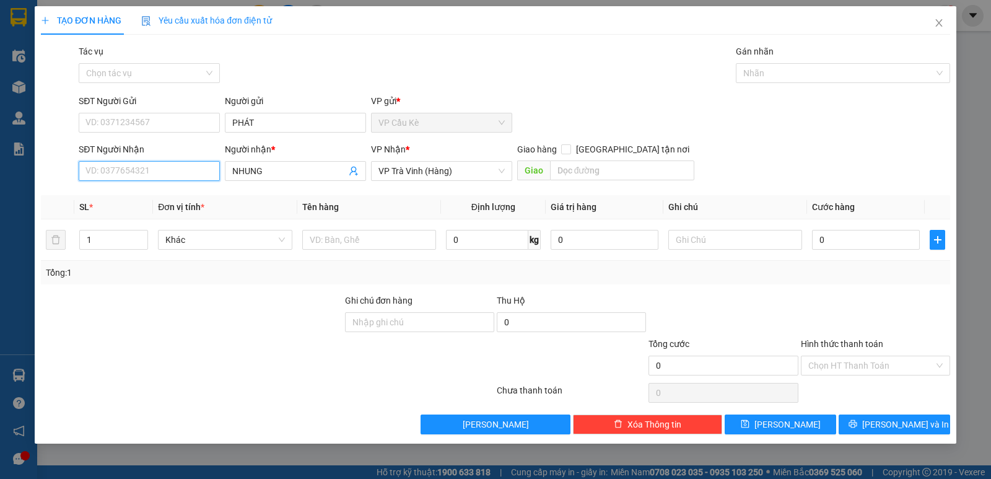
click at [134, 171] on input "SĐT Người Nhận" at bounding box center [149, 171] width 141 height 20
type input "2"
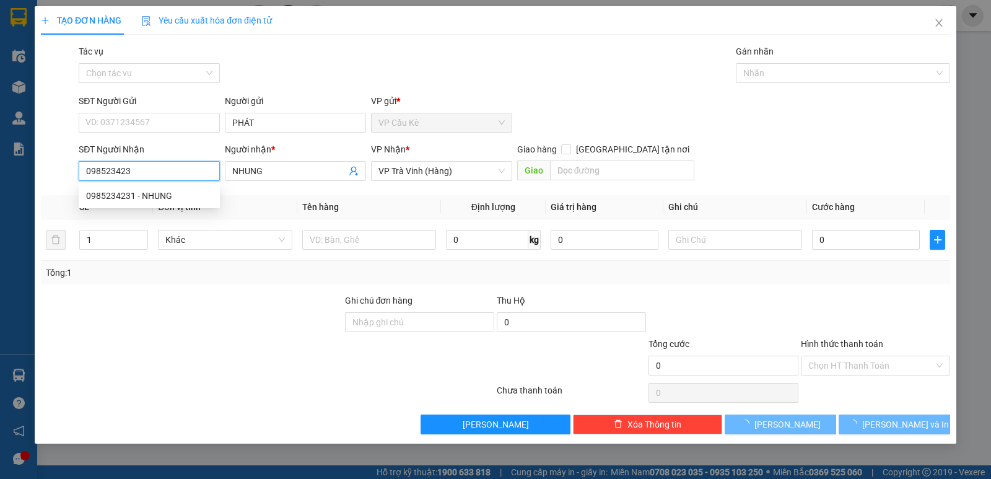
type input "0985234231"
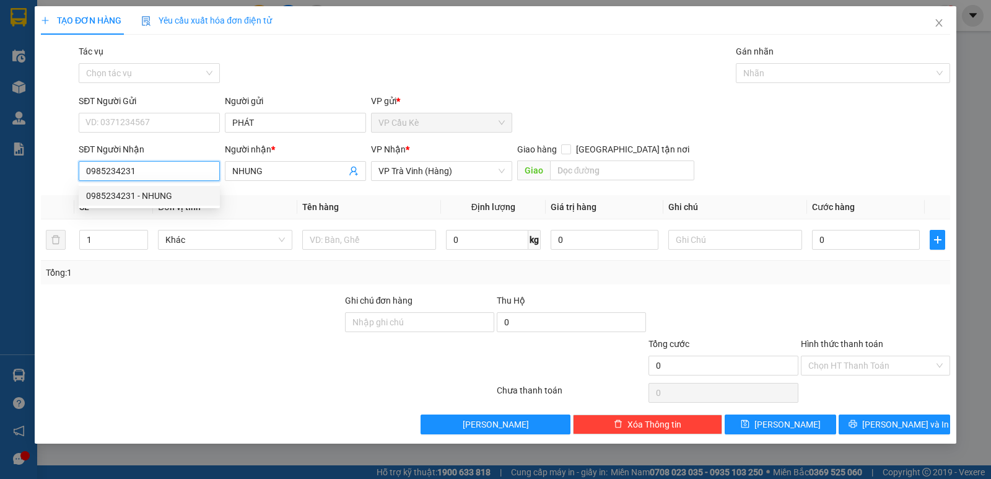
click at [191, 194] on div "0985234231 - NHUNG" at bounding box center [149, 196] width 126 height 14
type input "NHUNG"
type input "1"
type input "25.000"
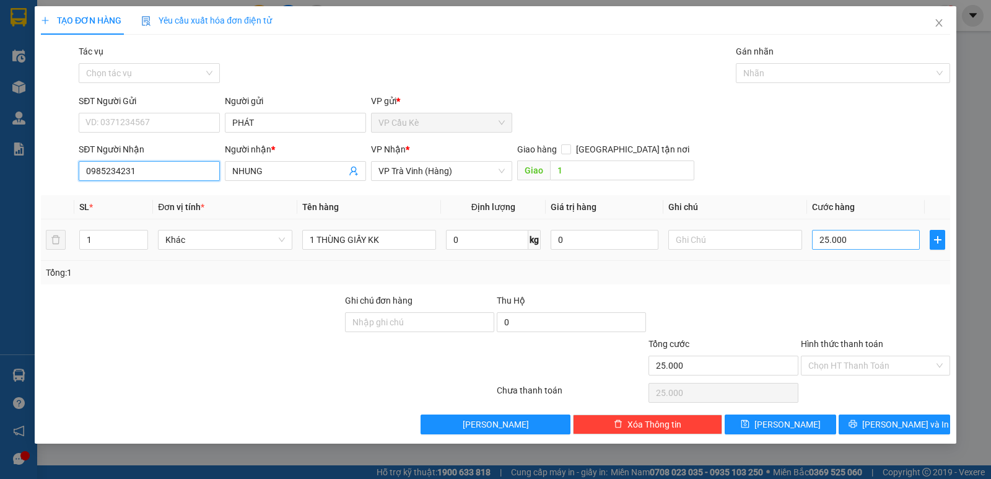
type input "0985234231"
click at [874, 238] on input "25.000" at bounding box center [866, 240] width 108 height 20
type input "0"
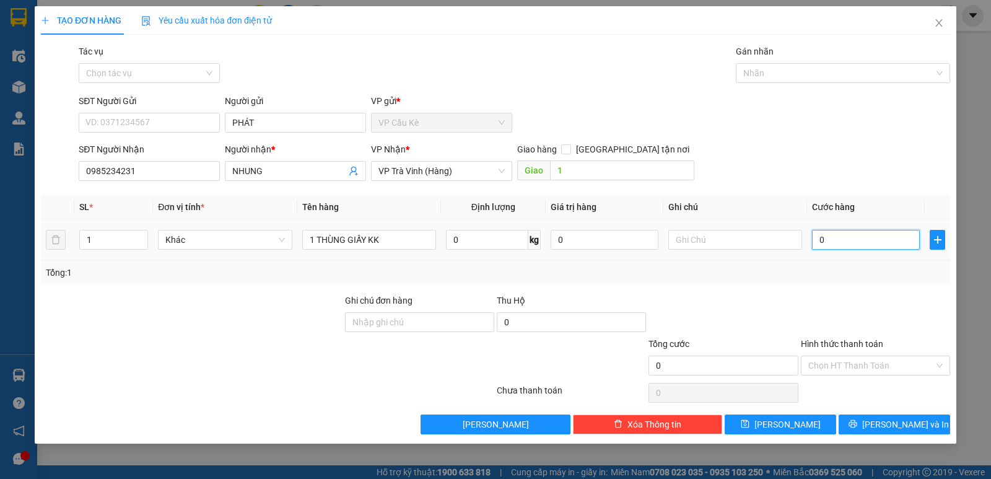
type input "3"
type input "03"
type input "30"
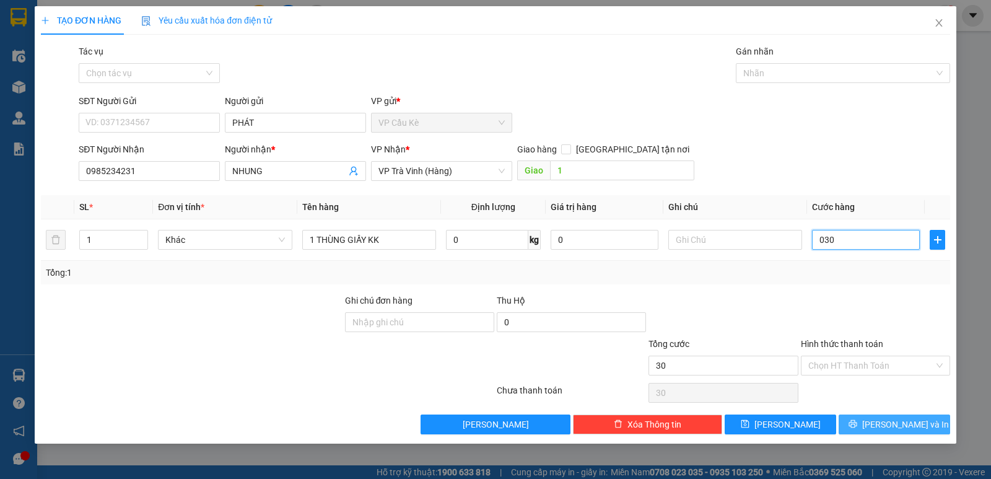
type input "030"
type input "30.000"
drag, startPoint x: 898, startPoint y: 423, endPoint x: 885, endPoint y: 404, distance: 22.3
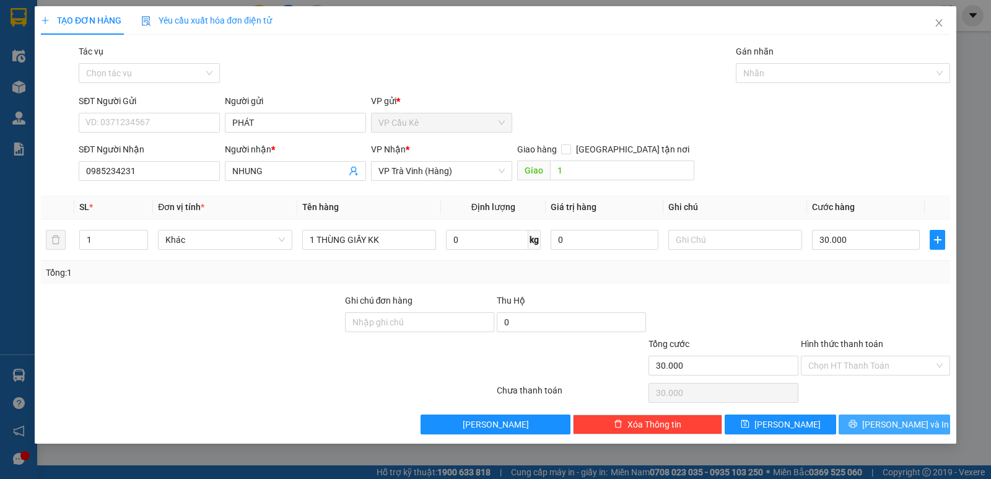
click at [897, 423] on span "[PERSON_NAME] và In" at bounding box center [905, 424] width 87 height 14
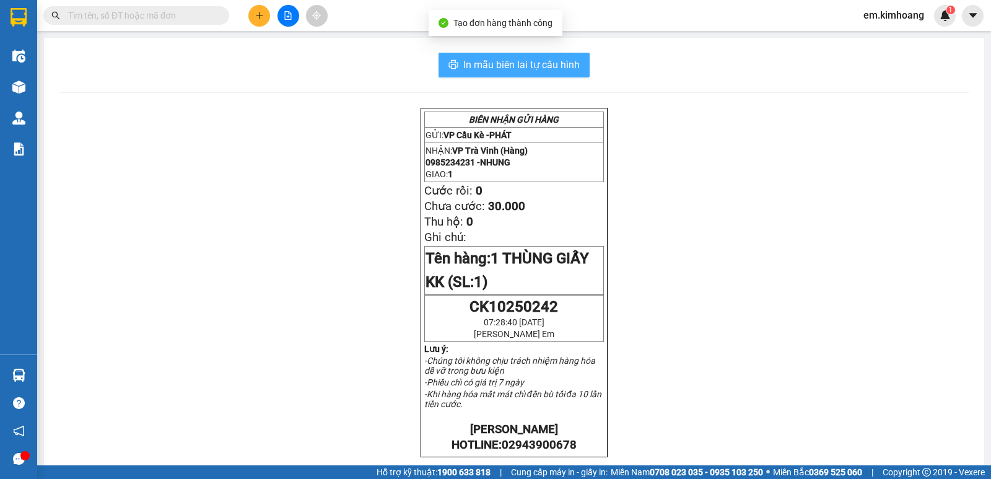
click at [516, 60] on span "In mẫu biên lai tự cấu hình" at bounding box center [521, 64] width 116 height 15
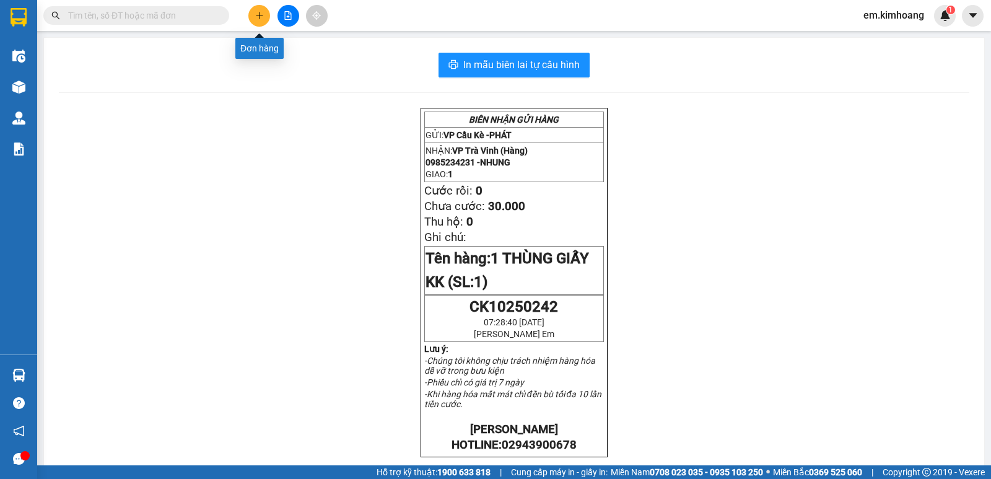
click at [258, 11] on button at bounding box center [259, 16] width 22 height 22
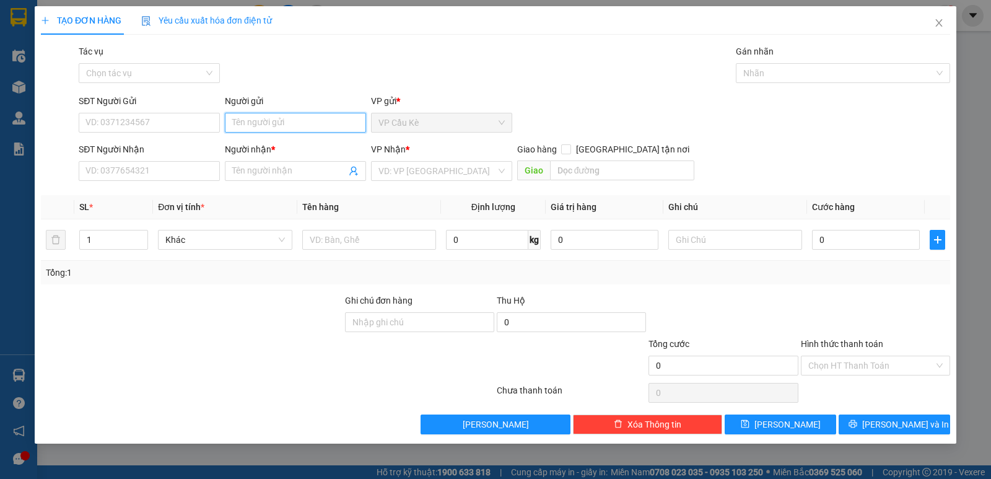
click at [272, 127] on input "Người gửi" at bounding box center [295, 123] width 141 height 20
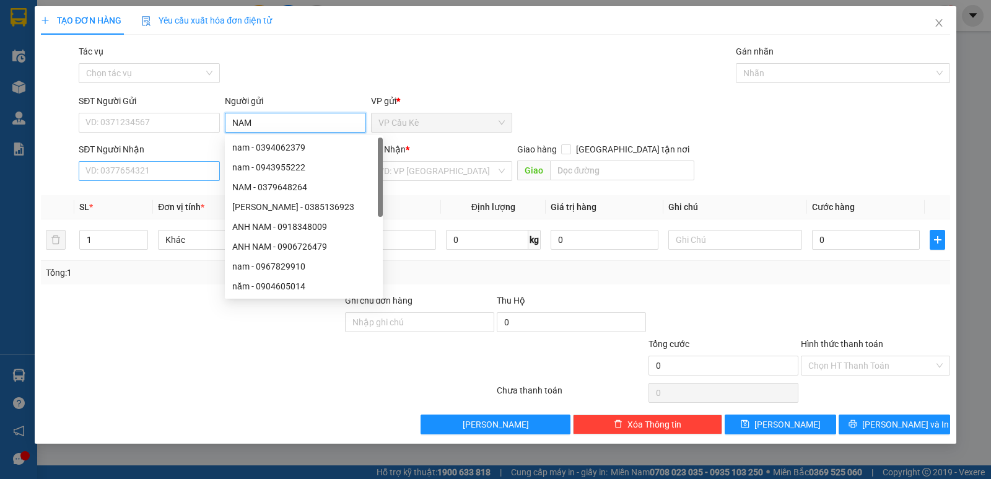
type input "NAM"
click at [185, 170] on input "SĐT Người Nhận" at bounding box center [149, 171] width 141 height 20
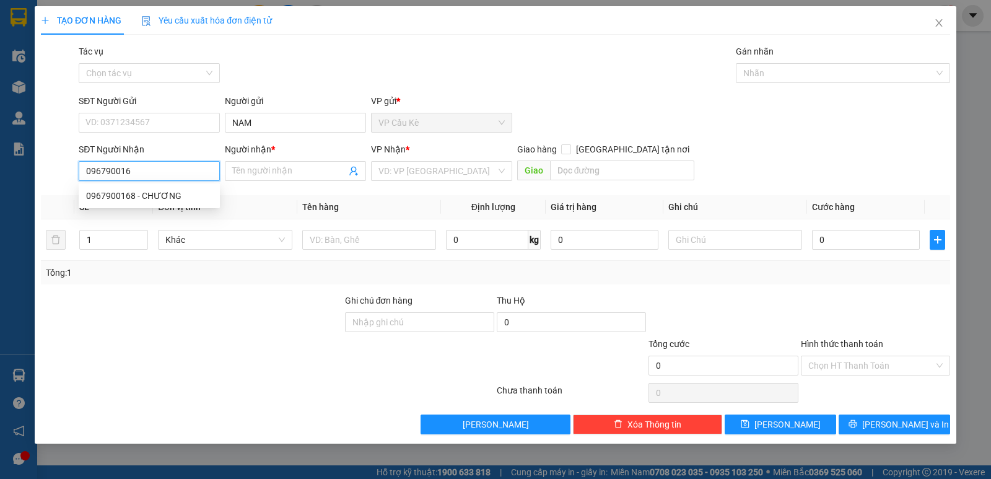
type input "0967900168"
click at [211, 198] on div "0967900168 - CHƯƠNG" at bounding box center [149, 196] width 126 height 14
type input "CHƯƠNG"
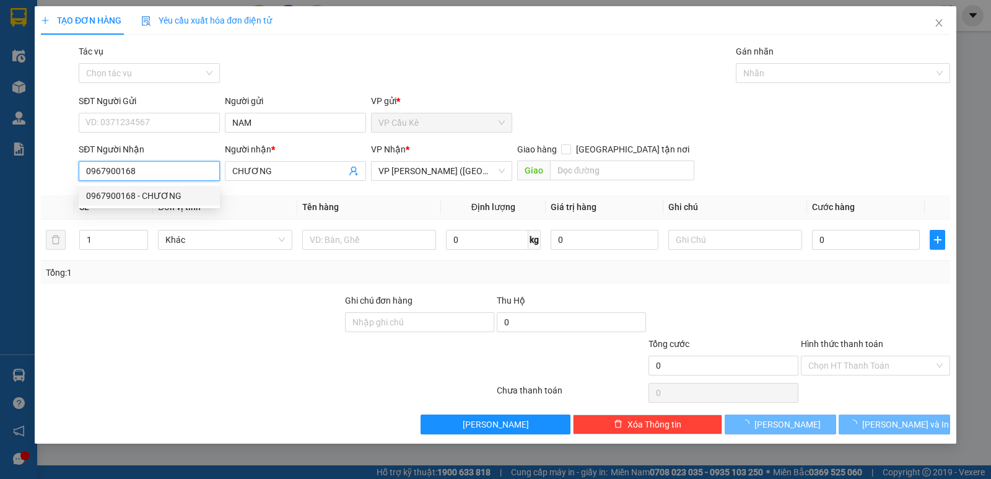
type input "35.000"
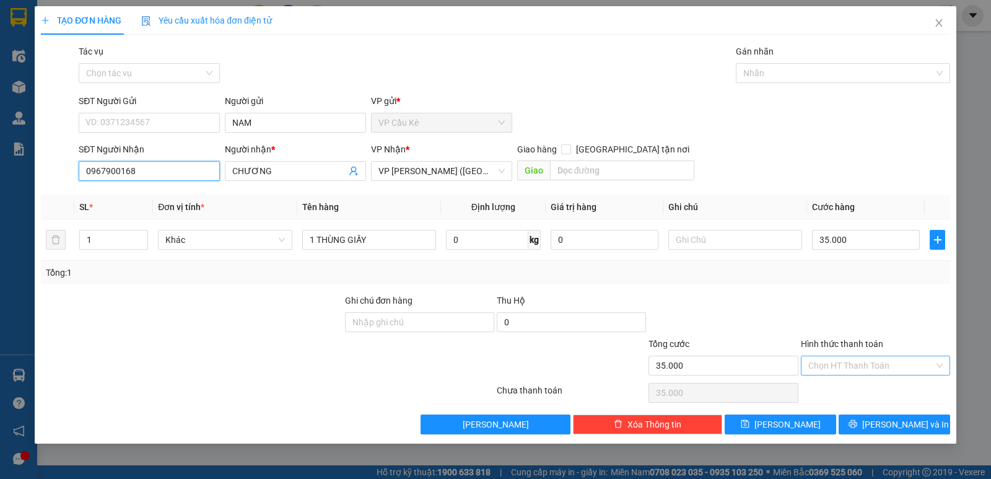
type input "0967900168"
drag, startPoint x: 879, startPoint y: 367, endPoint x: 878, endPoint y: 376, distance: 10.0
click at [879, 371] on input "Hình thức thanh toán" at bounding box center [871, 365] width 126 height 19
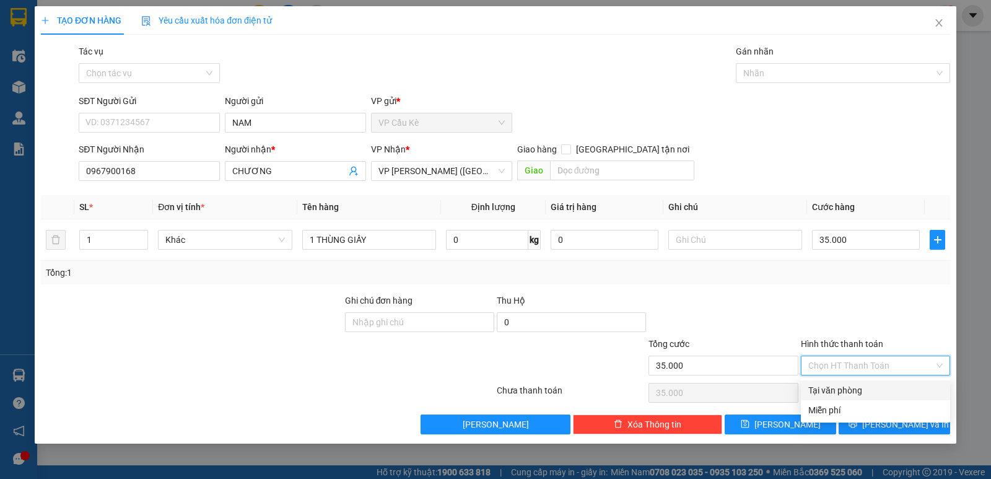
click at [878, 388] on div "Tại văn phòng" at bounding box center [875, 390] width 134 height 14
type input "0"
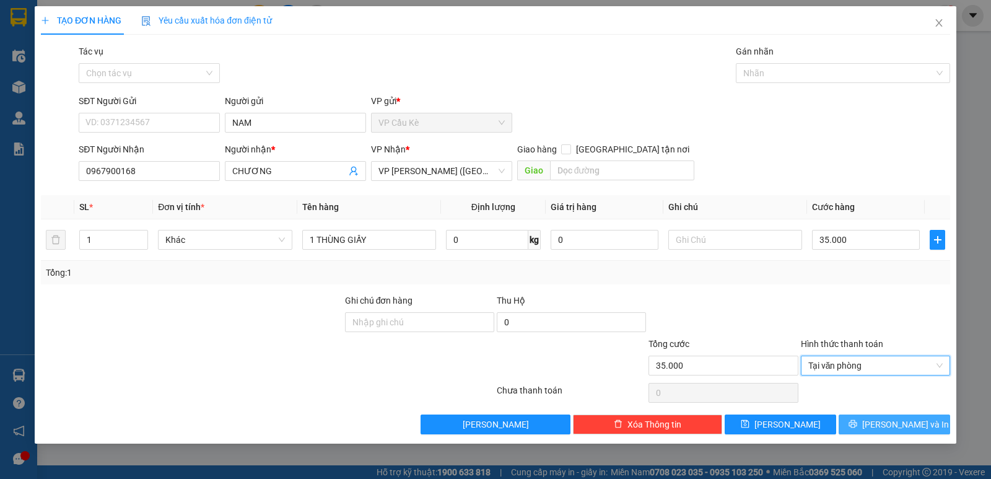
click at [888, 430] on span "[PERSON_NAME] và In" at bounding box center [905, 424] width 87 height 14
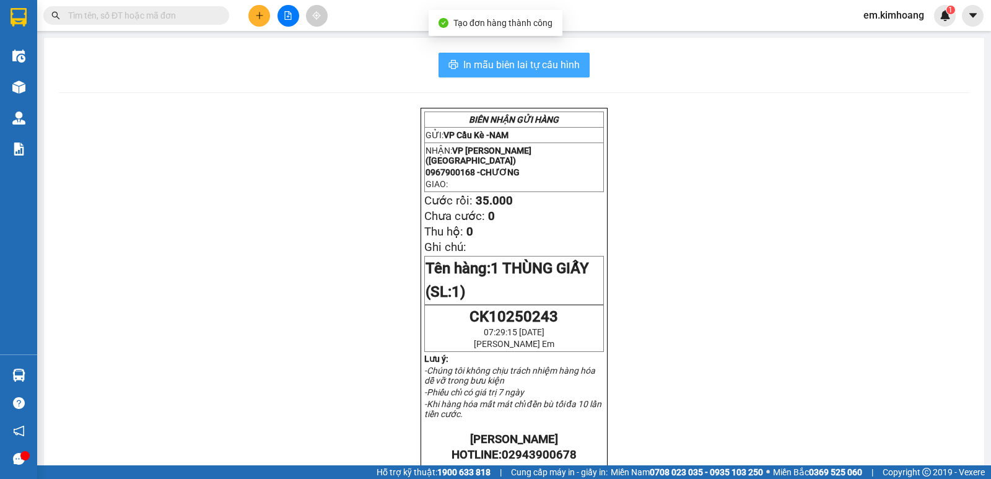
click at [562, 63] on span "In mẫu biên lai tự cấu hình" at bounding box center [521, 64] width 116 height 15
click at [532, 57] on span "In mẫu biên lai tự cấu hình" at bounding box center [521, 64] width 116 height 15
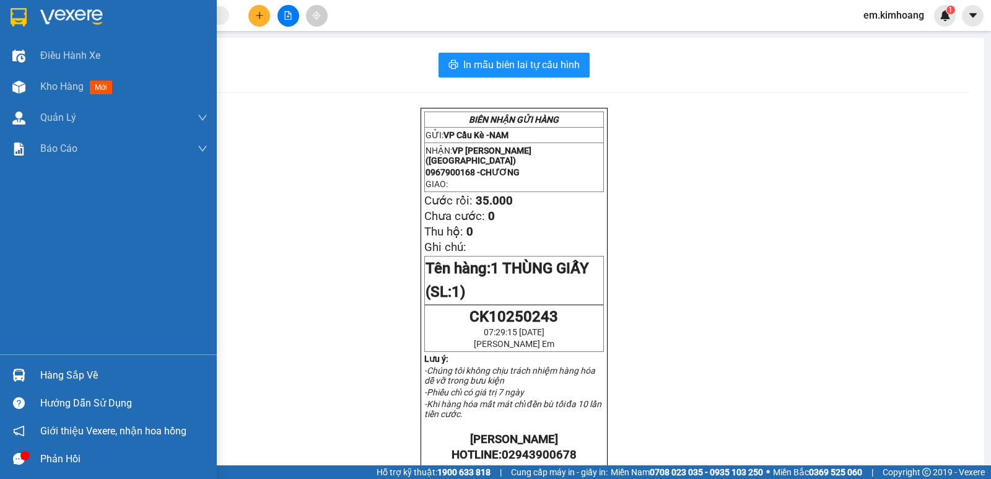
click at [48, 370] on div "Hàng sắp về" at bounding box center [123, 375] width 167 height 19
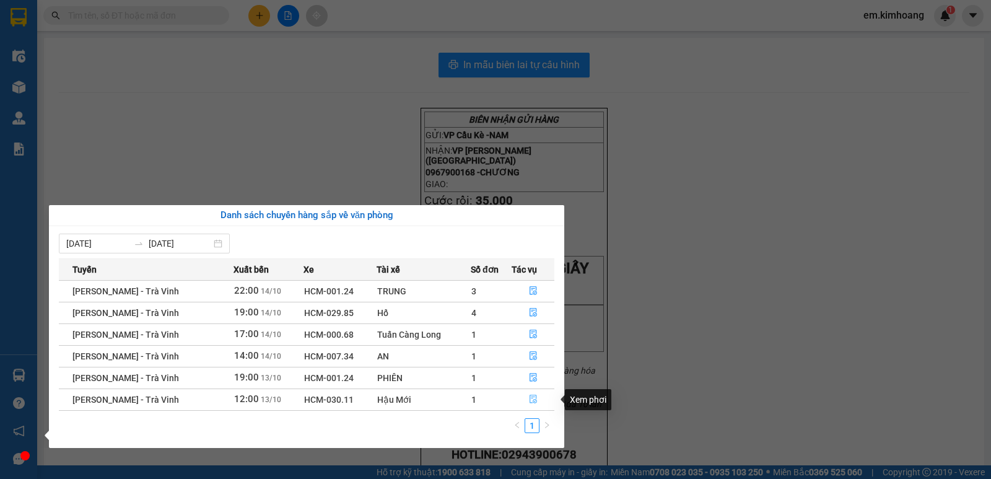
click at [530, 397] on icon "file-done" at bounding box center [532, 399] width 7 height 9
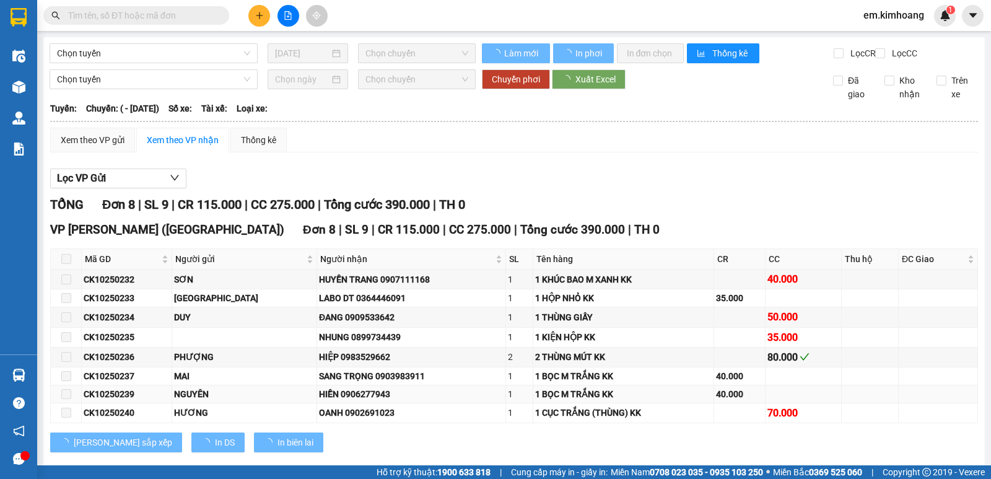
scroll to position [32, 0]
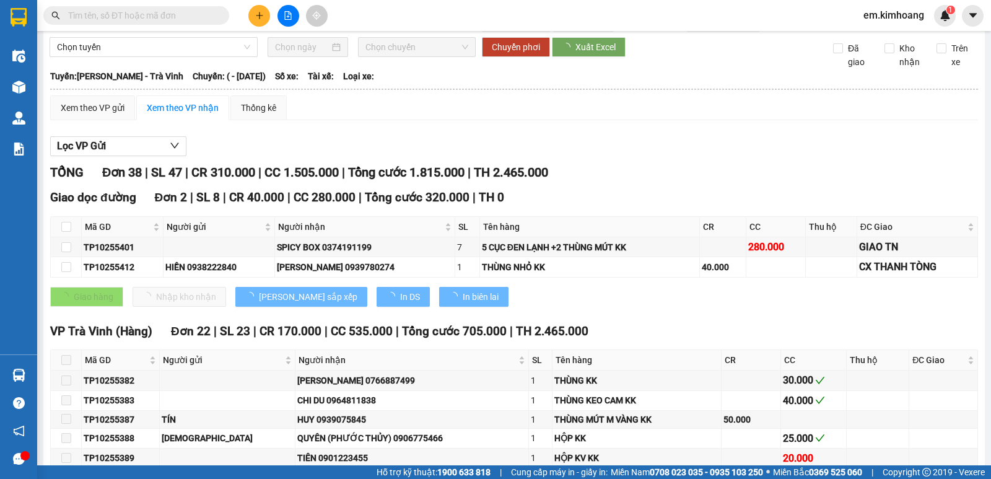
type input "[DATE]"
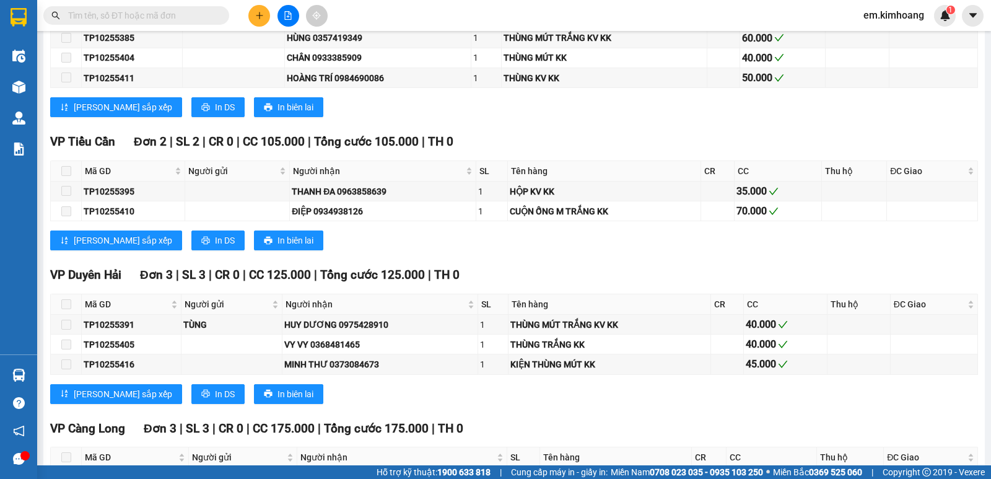
scroll to position [1186, 0]
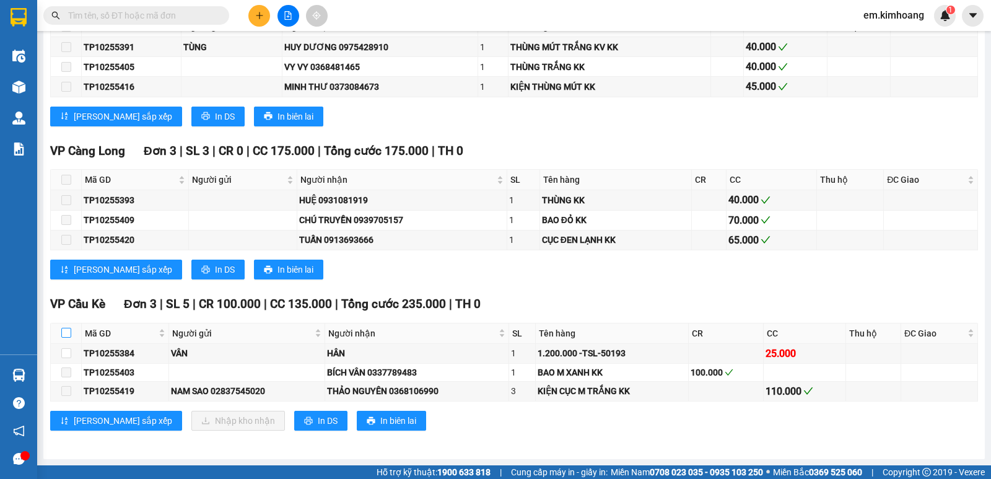
click at [66, 329] on input "checkbox" at bounding box center [66, 333] width 10 height 10
checkbox input "true"
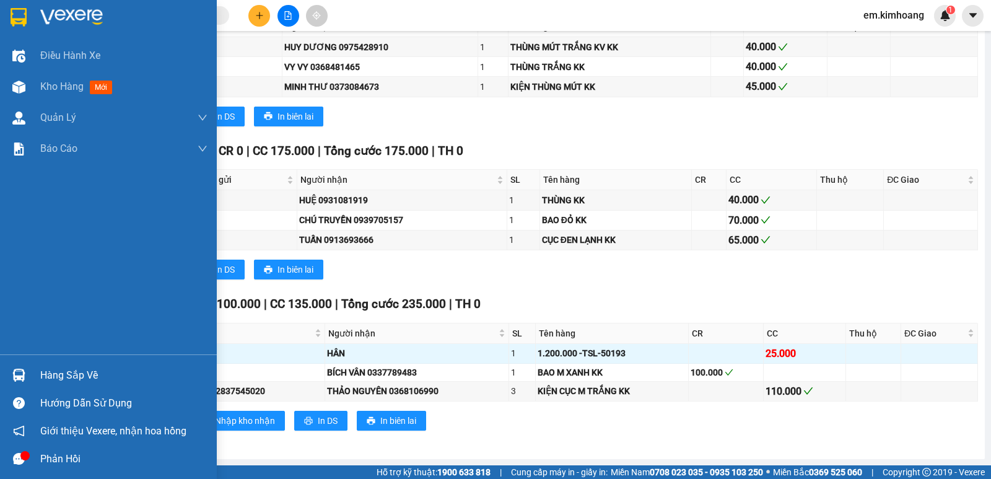
click at [21, 371] on img at bounding box center [18, 374] width 13 height 13
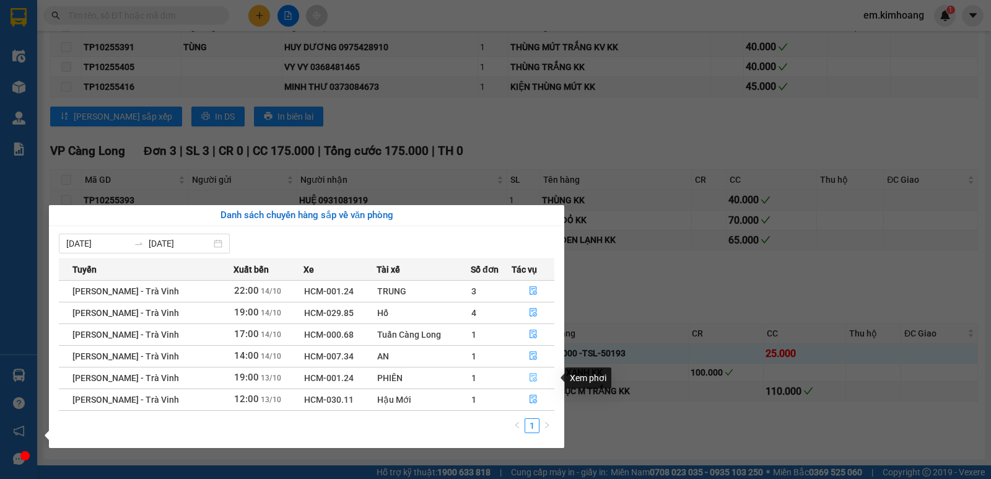
click at [534, 373] on icon "file-done" at bounding box center [533, 377] width 9 height 9
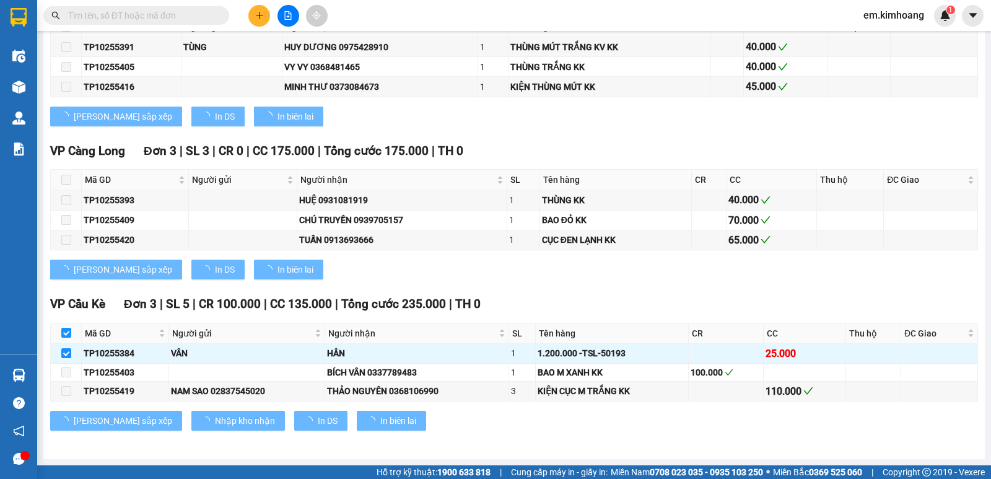
checkbox input "false"
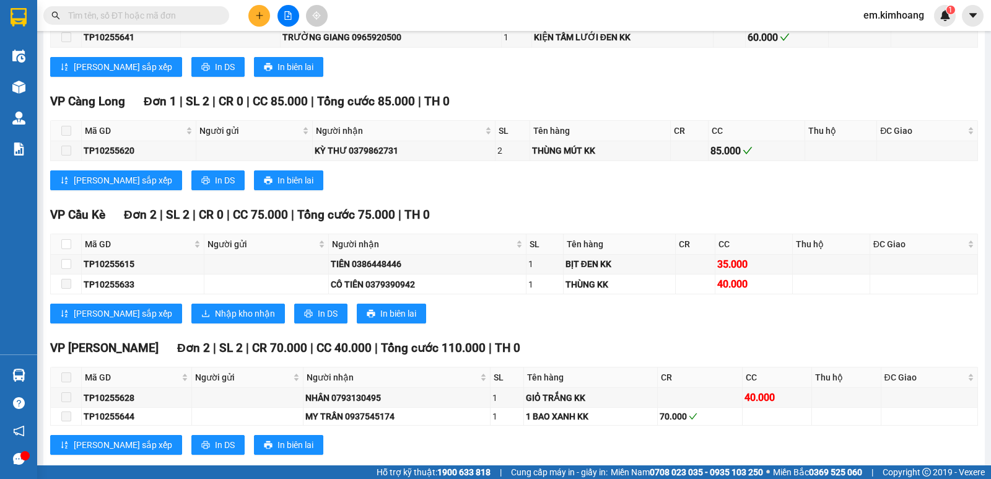
scroll to position [2125, 0]
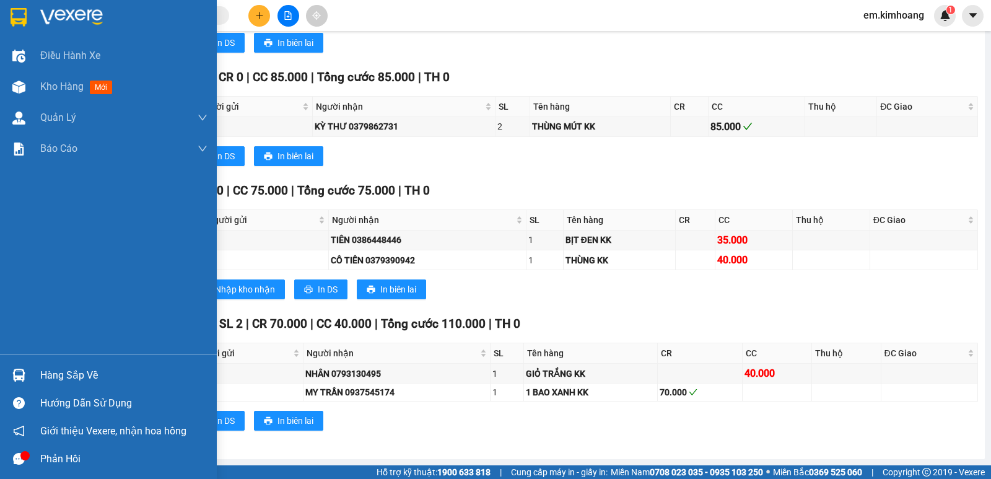
click at [25, 374] on div at bounding box center [19, 375] width 22 height 22
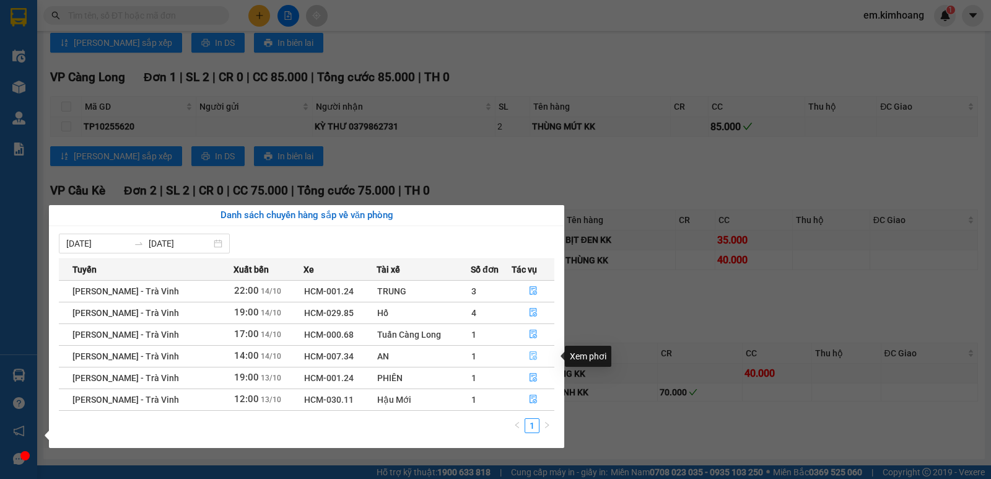
click at [528, 350] on button "button" at bounding box center [532, 356] width 41 height 20
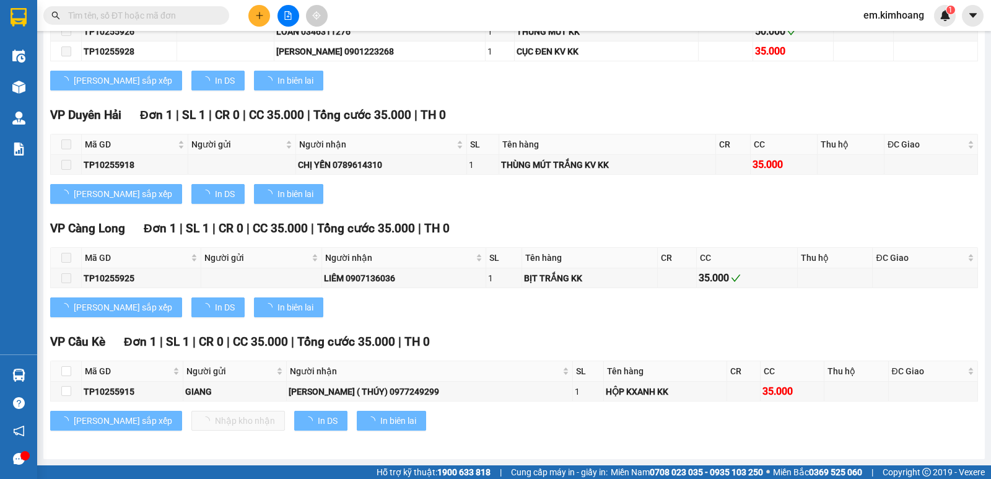
type input "[DATE]"
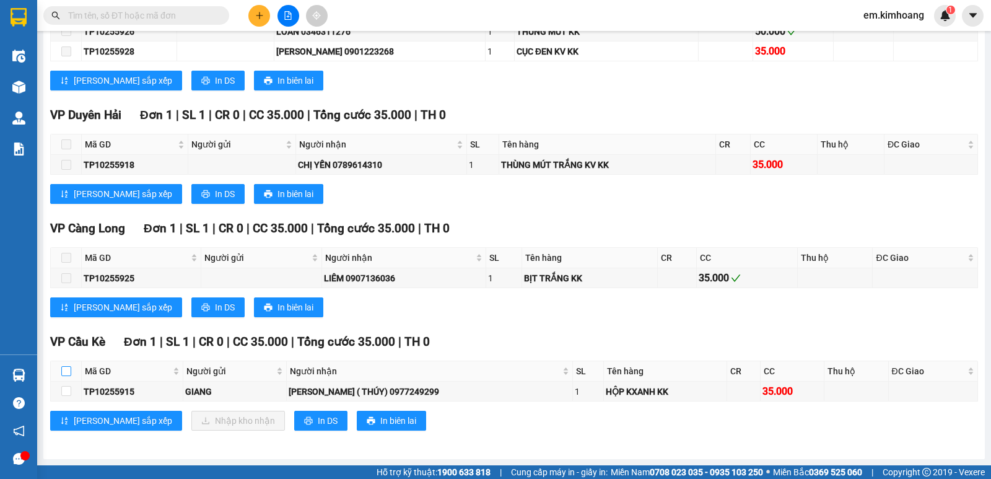
click at [66, 371] on input "checkbox" at bounding box center [66, 371] width 10 height 10
checkbox input "true"
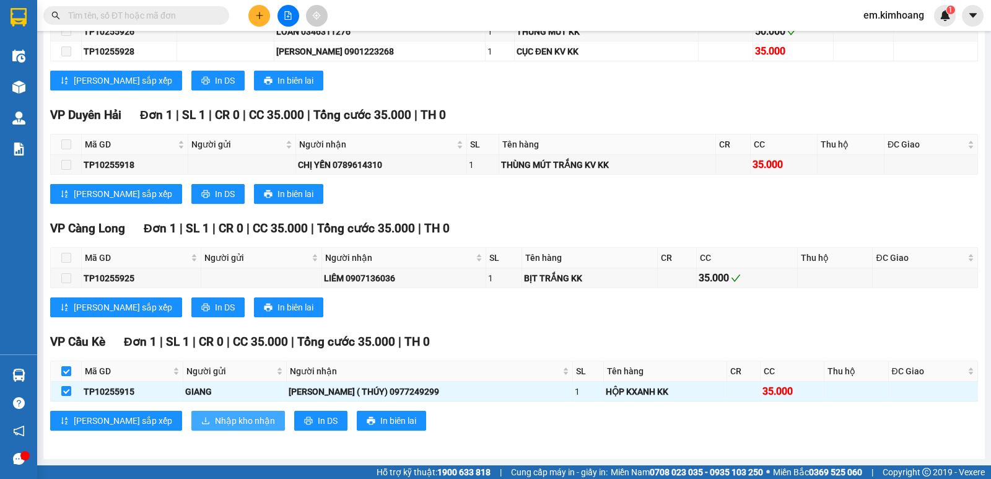
click at [215, 424] on span "Nhập kho nhận" at bounding box center [245, 421] width 60 height 14
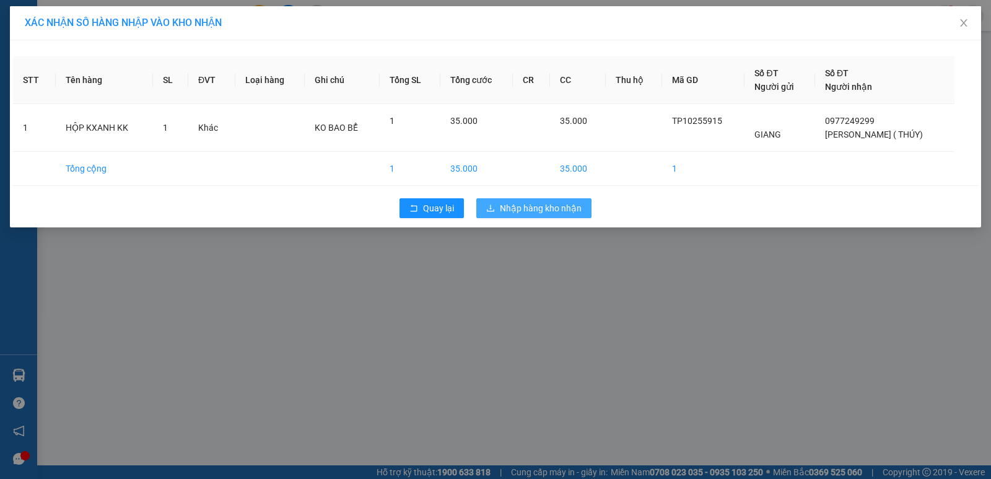
click at [568, 205] on span "Nhập hàng kho nhận" at bounding box center [541, 208] width 82 height 14
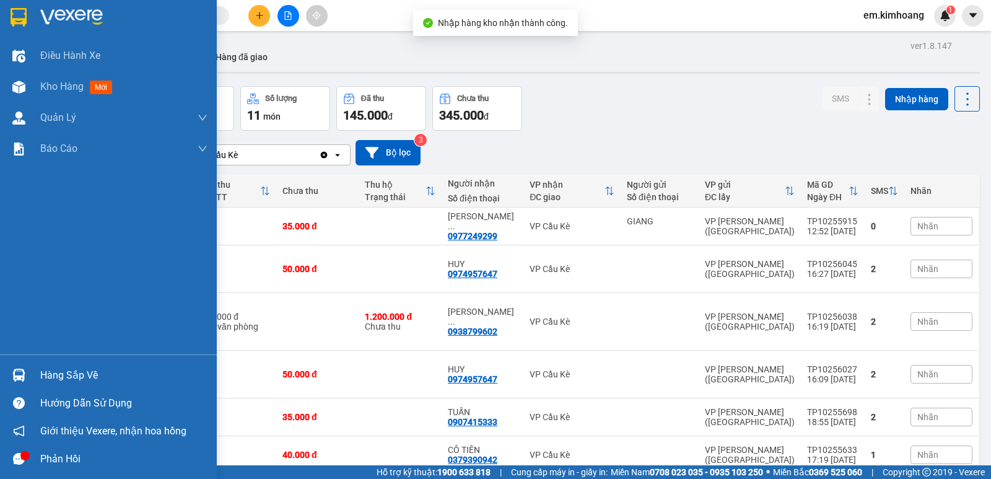
click at [22, 373] on img at bounding box center [18, 374] width 13 height 13
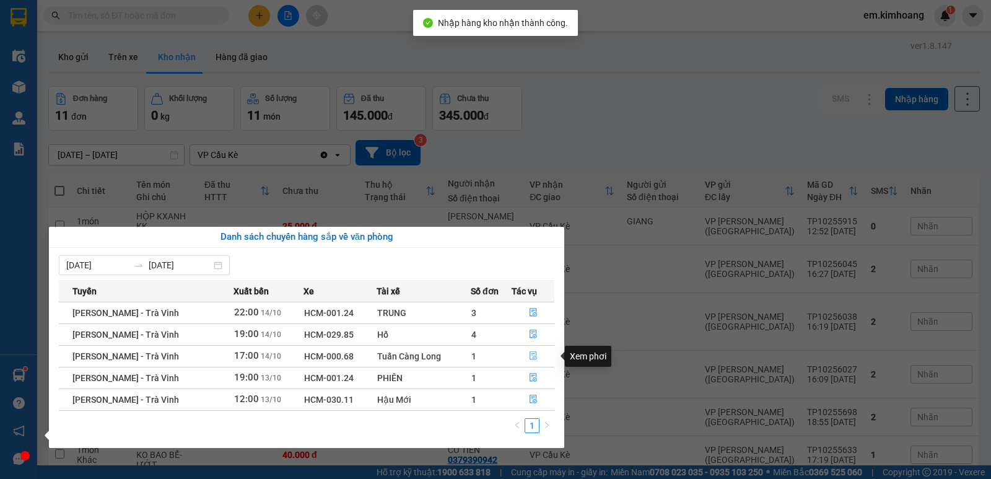
click at [529, 349] on button "button" at bounding box center [532, 356] width 41 height 20
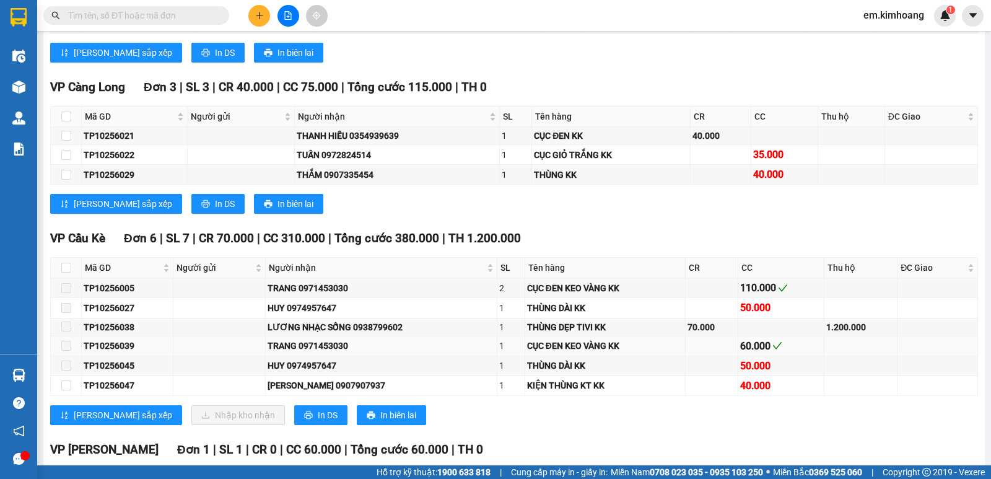
scroll to position [1293, 0]
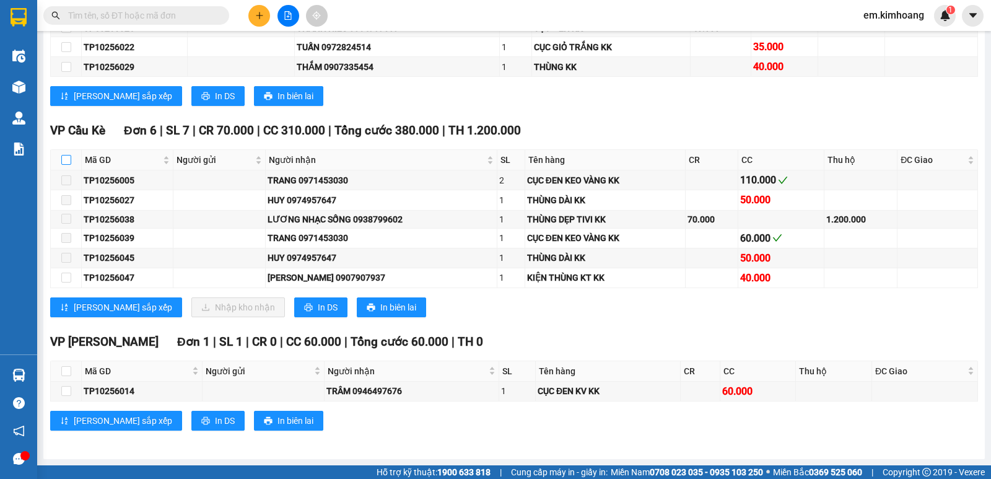
click at [61, 155] on input "checkbox" at bounding box center [66, 160] width 10 height 10
checkbox input "true"
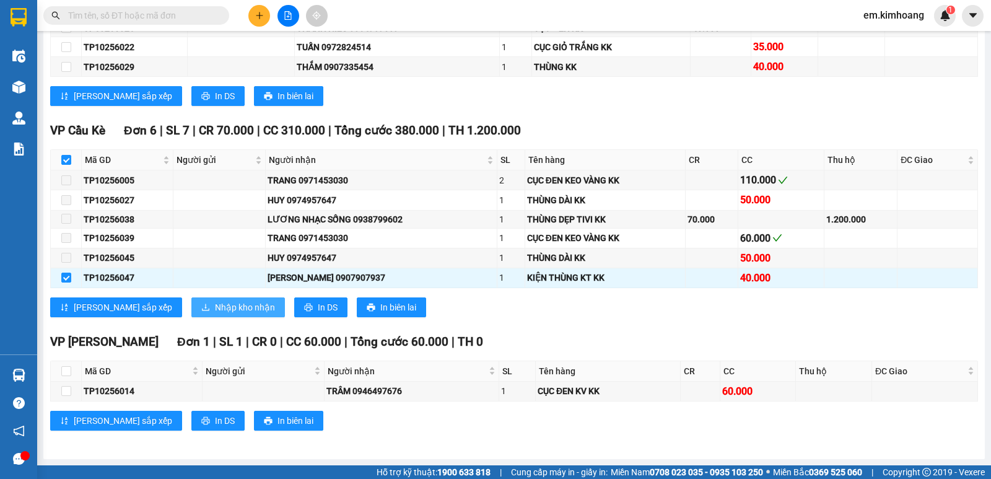
click at [215, 305] on span "Nhập kho nhận" at bounding box center [245, 307] width 60 height 14
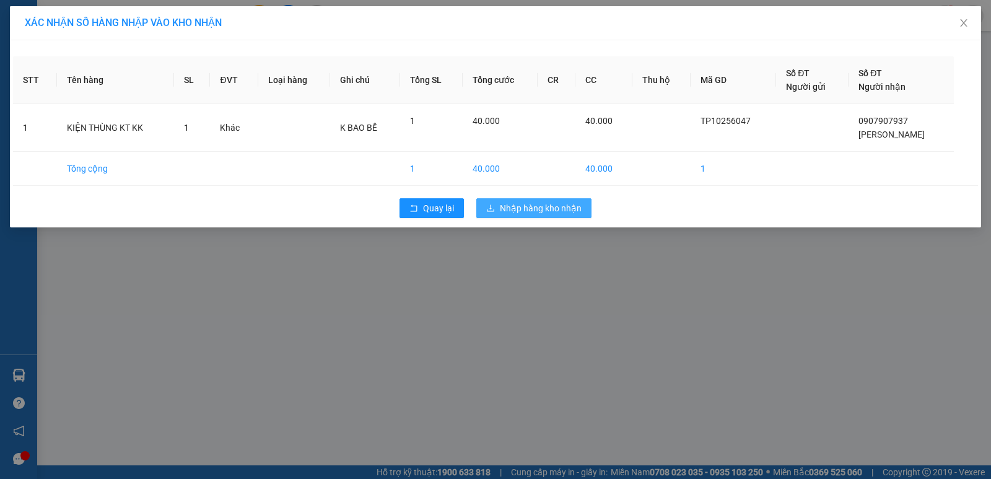
click at [581, 211] on span "Nhập hàng kho nhận" at bounding box center [541, 208] width 82 height 14
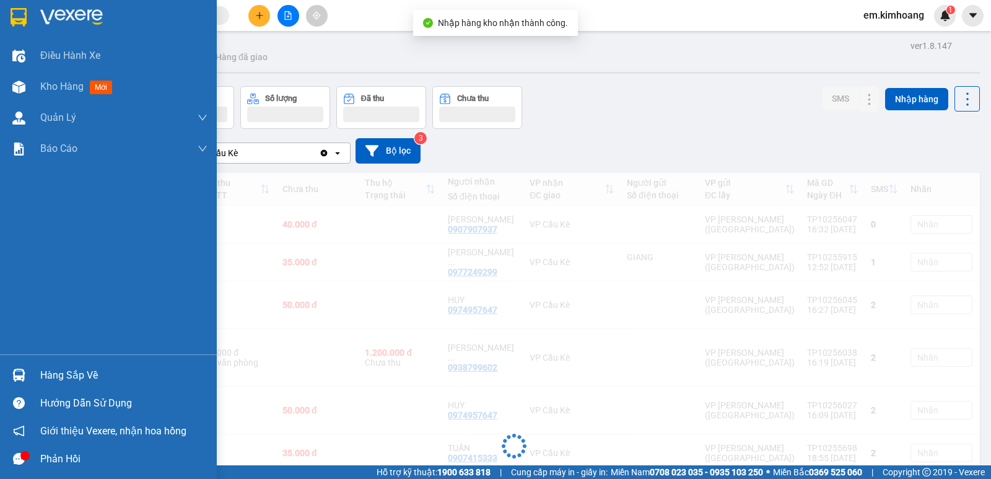
click at [25, 375] on img at bounding box center [18, 374] width 13 height 13
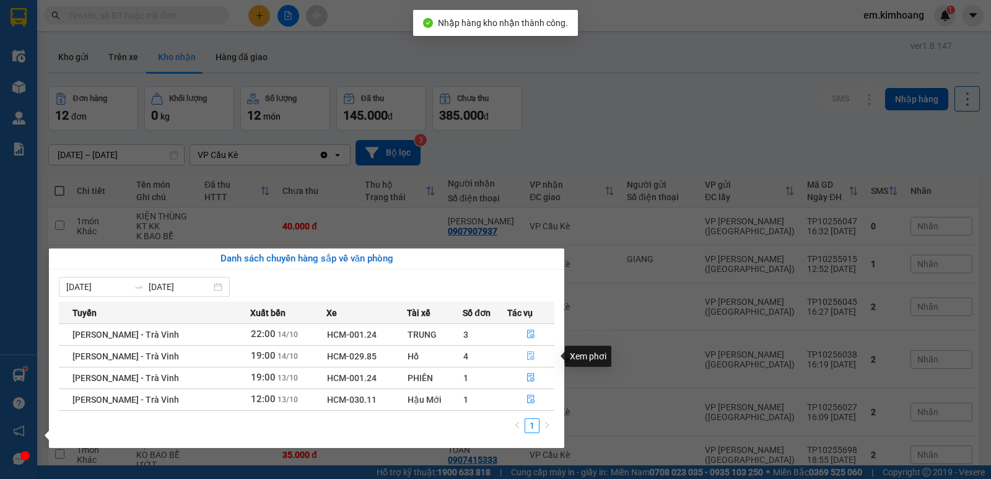
click at [529, 352] on icon "file-done" at bounding box center [530, 356] width 7 height 9
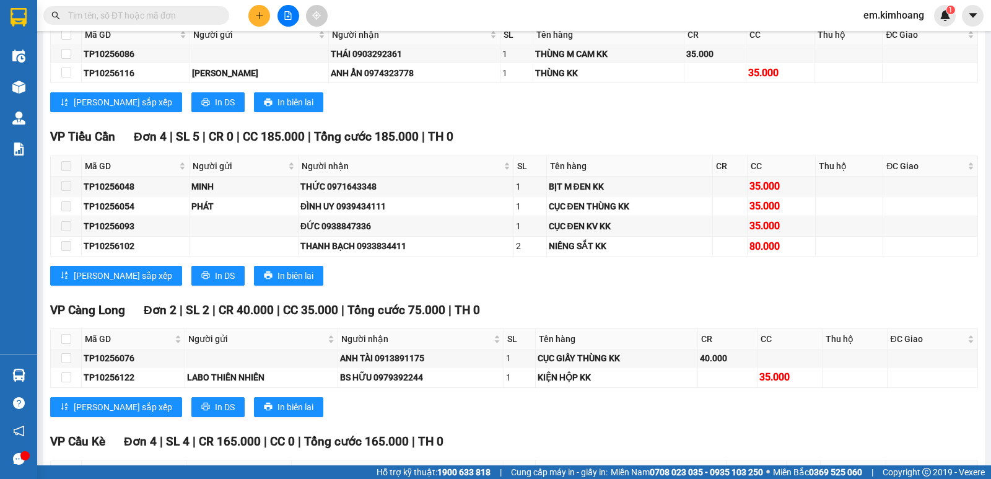
scroll to position [2109, 0]
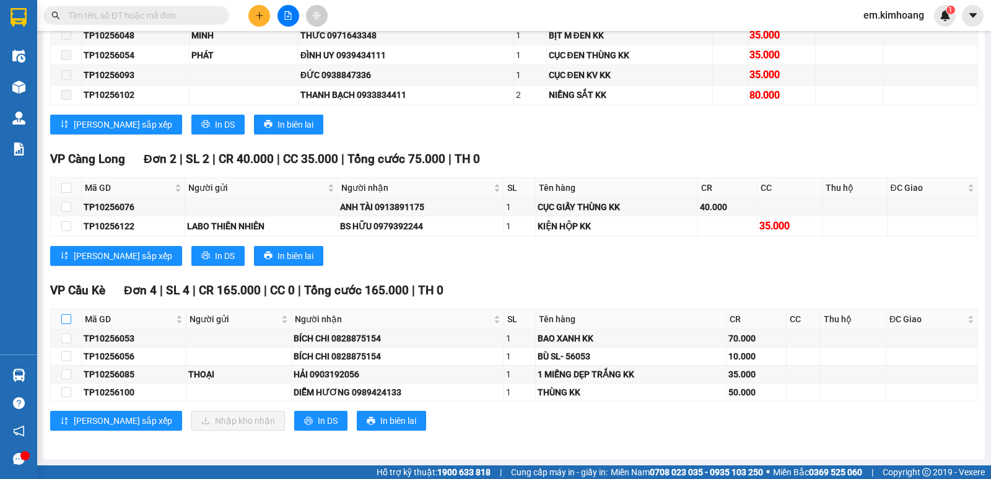
click at [65, 315] on input "checkbox" at bounding box center [66, 319] width 10 height 10
checkbox input "true"
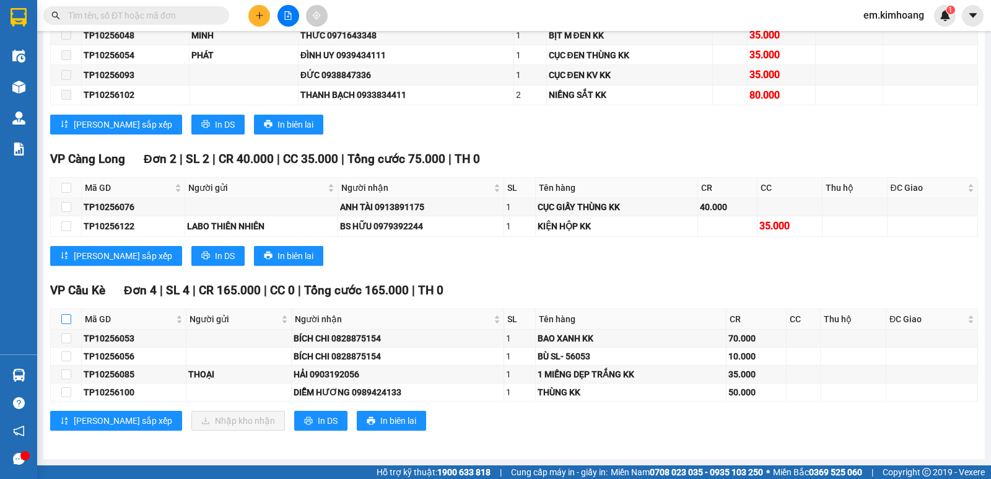
checkbox input "true"
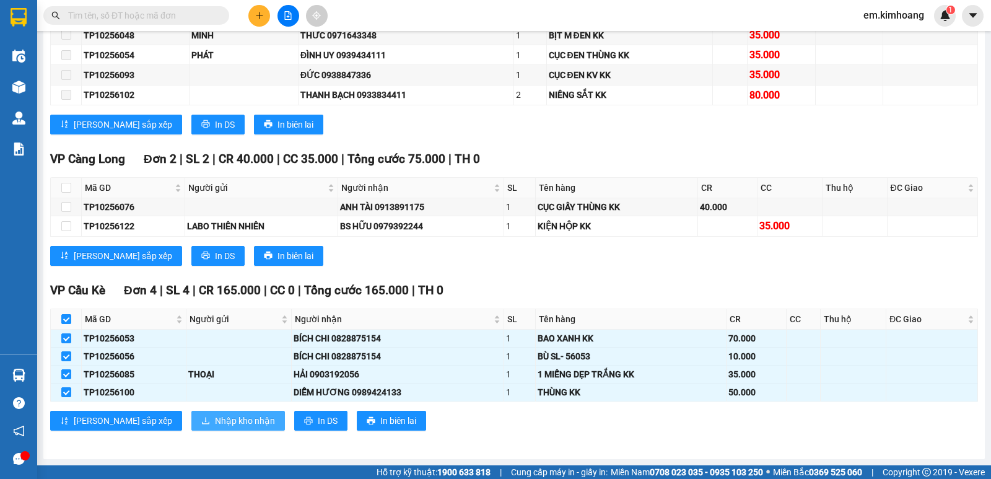
click at [215, 417] on span "Nhập kho nhận" at bounding box center [245, 421] width 60 height 14
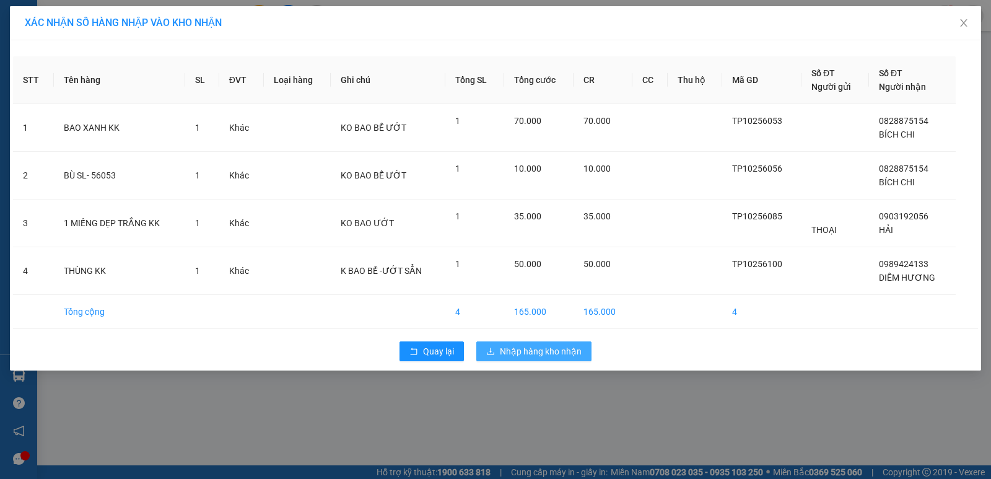
click at [544, 350] on span "Nhập hàng kho nhận" at bounding box center [541, 351] width 82 height 14
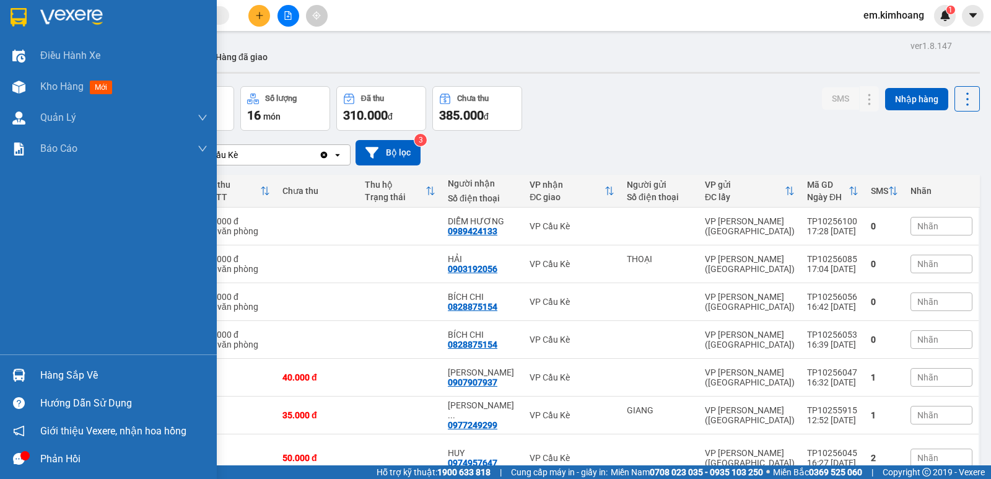
click at [62, 372] on div "Hàng sắp về" at bounding box center [123, 375] width 167 height 19
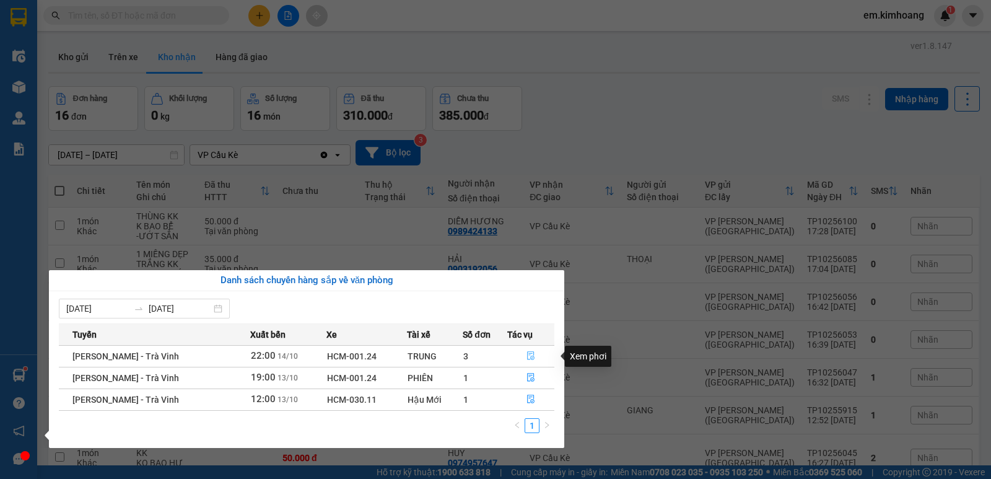
click at [532, 355] on icon "file-done" at bounding box center [530, 356] width 7 height 9
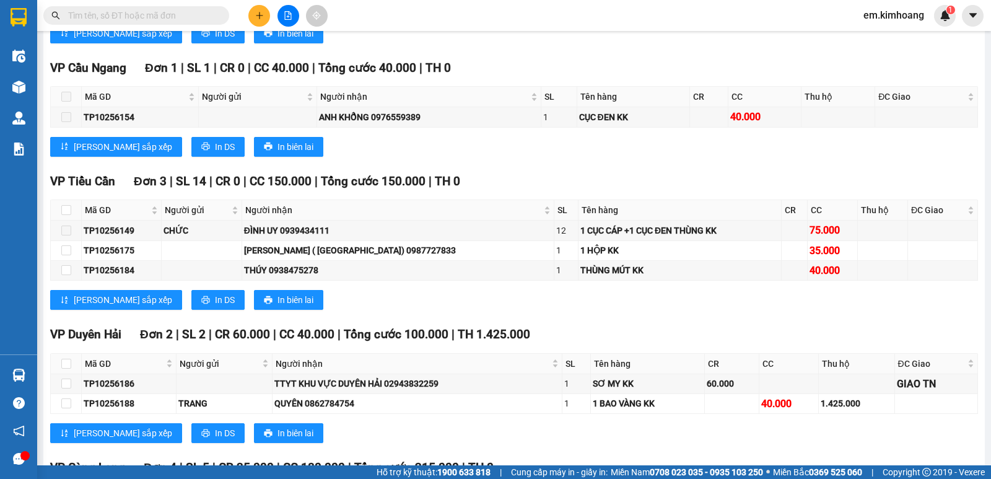
scroll to position [1644, 0]
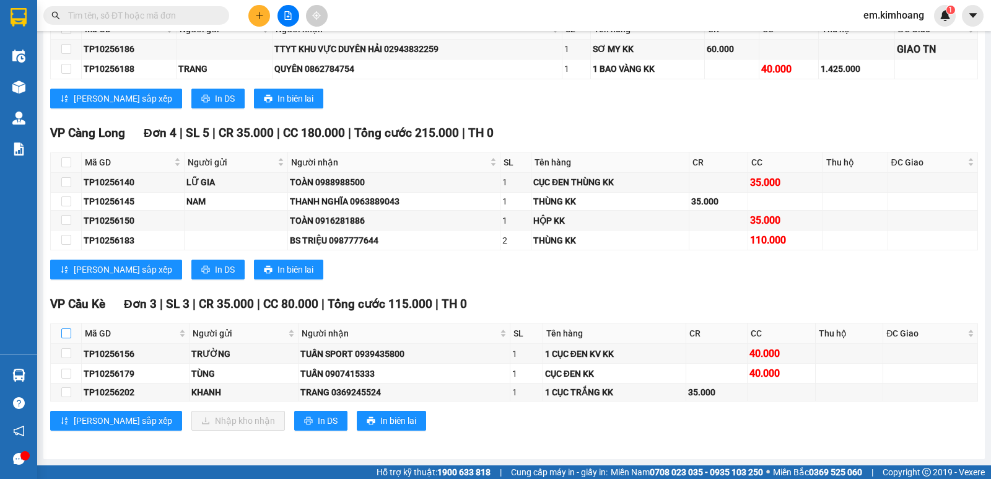
click at [67, 332] on input "checkbox" at bounding box center [66, 333] width 10 height 10
checkbox input "true"
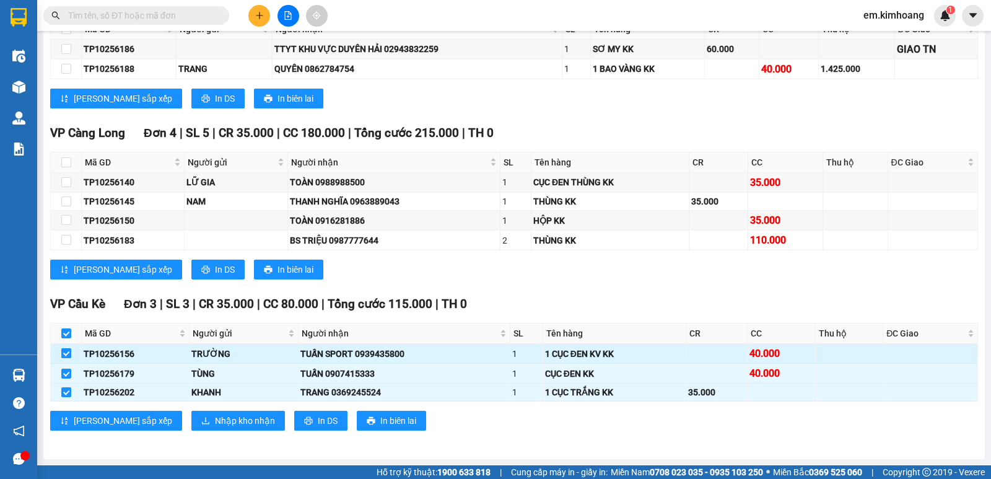
click at [69, 351] on input "checkbox" at bounding box center [66, 353] width 10 height 10
checkbox input "false"
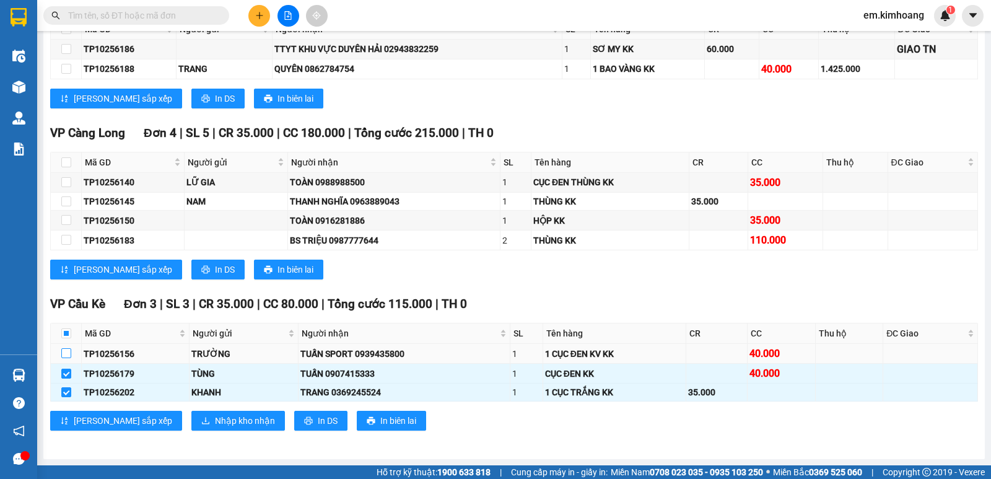
checkbox input "false"
click at [67, 371] on input "checkbox" at bounding box center [66, 373] width 10 height 10
checkbox input "false"
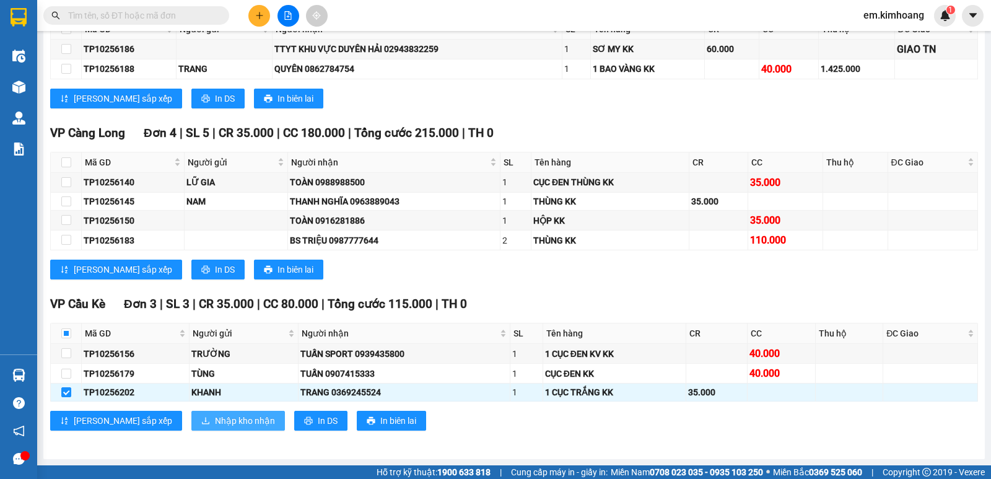
click at [215, 425] on span "Nhập kho nhận" at bounding box center [245, 421] width 60 height 14
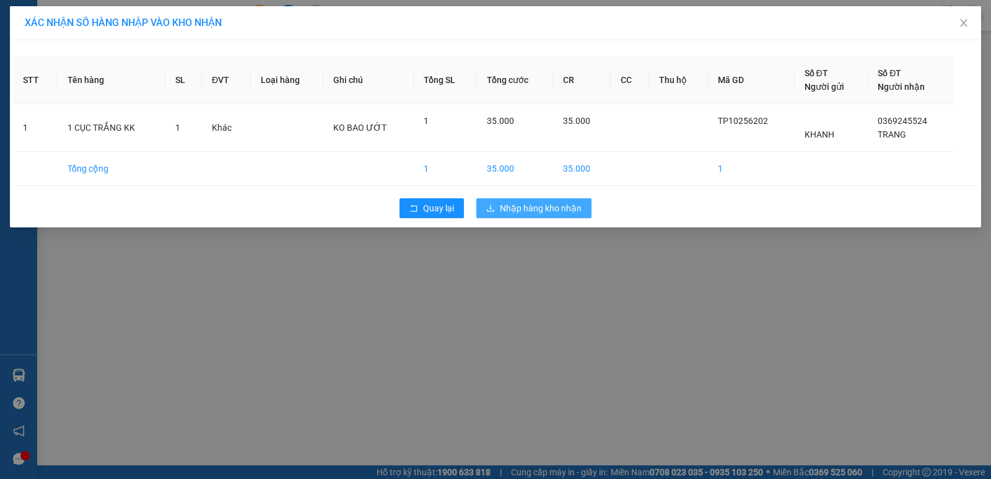
click at [552, 210] on span "Nhập hàng kho nhận" at bounding box center [541, 208] width 82 height 14
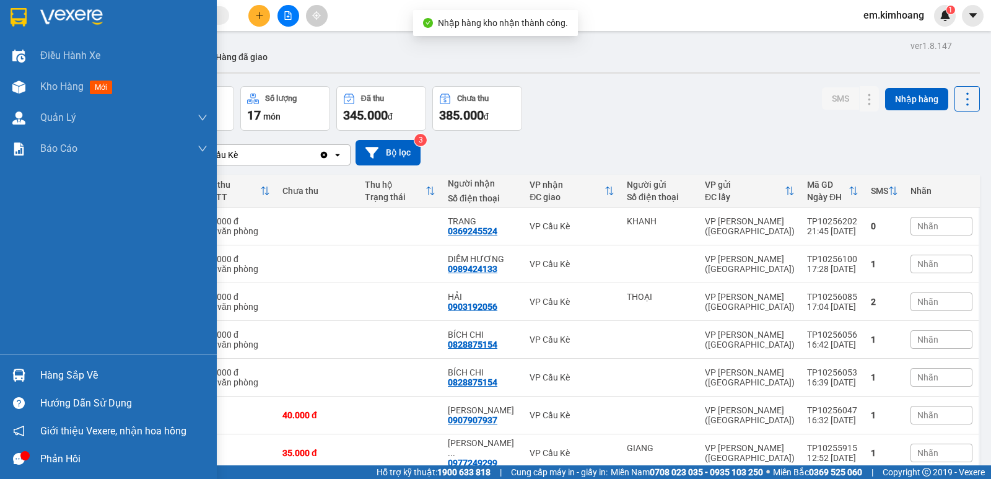
click at [32, 367] on div "Hàng sắp về" at bounding box center [108, 375] width 217 height 28
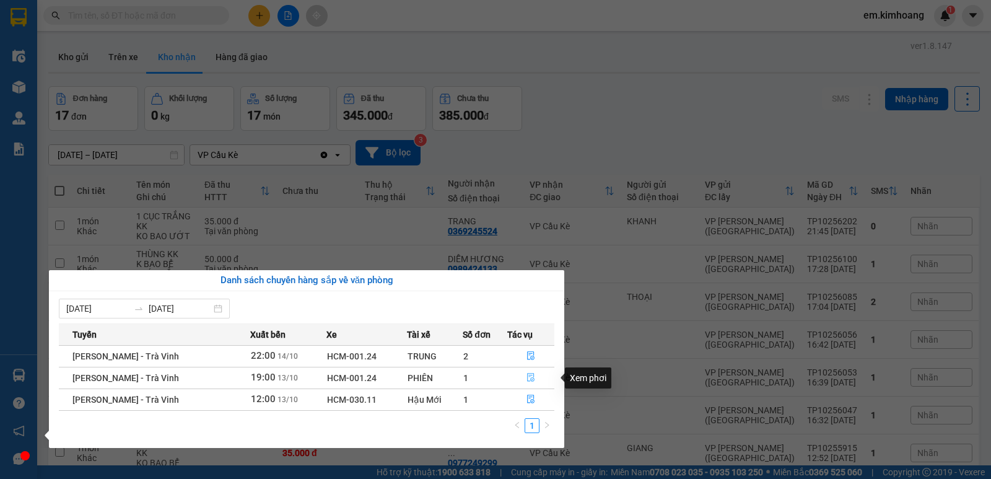
click at [528, 377] on icon "file-done" at bounding box center [530, 377] width 9 height 9
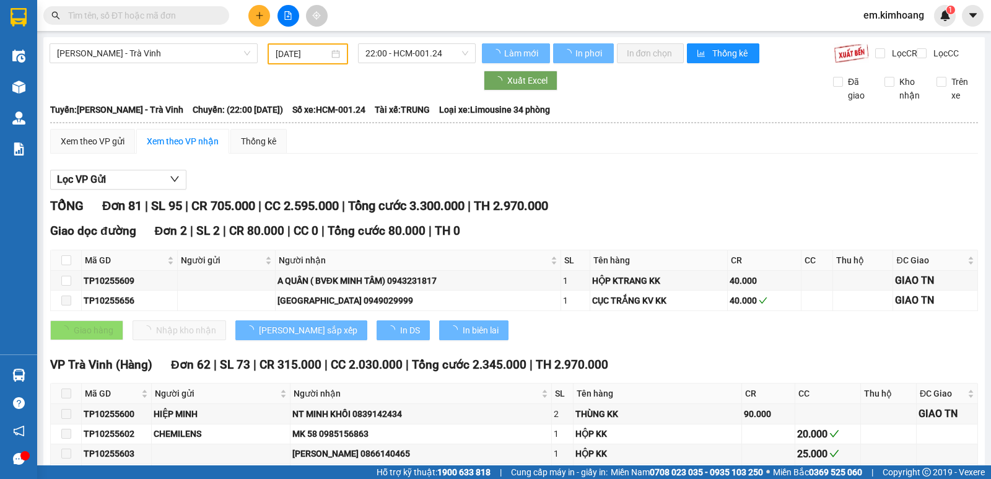
type input "[DATE]"
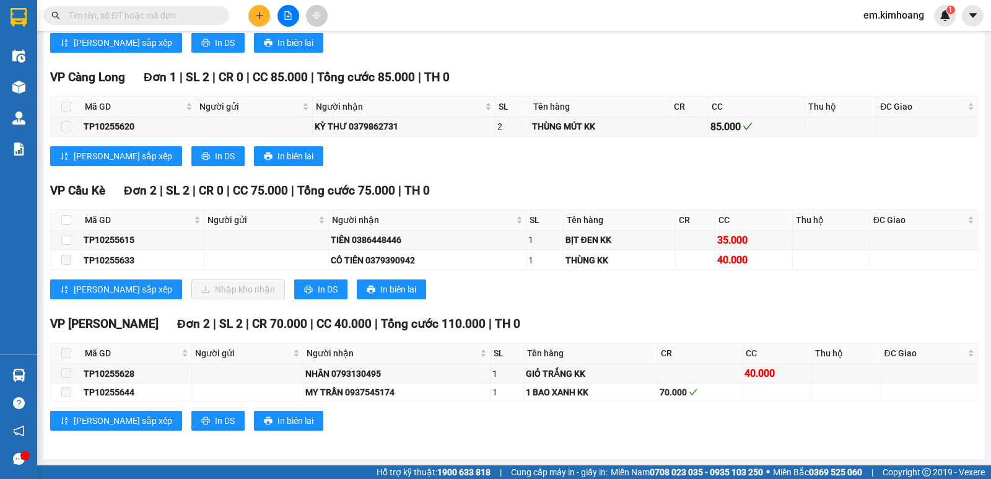
scroll to position [2125, 0]
